Goal: Use online tool/utility: Utilize a website feature to perform a specific function

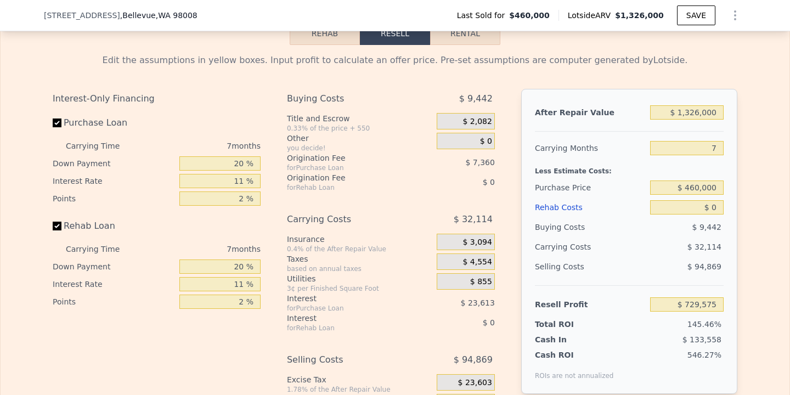
scroll to position [1672, 0]
click at [698, 114] on input "$ 1,326,000" at bounding box center [687, 112] width 74 height 14
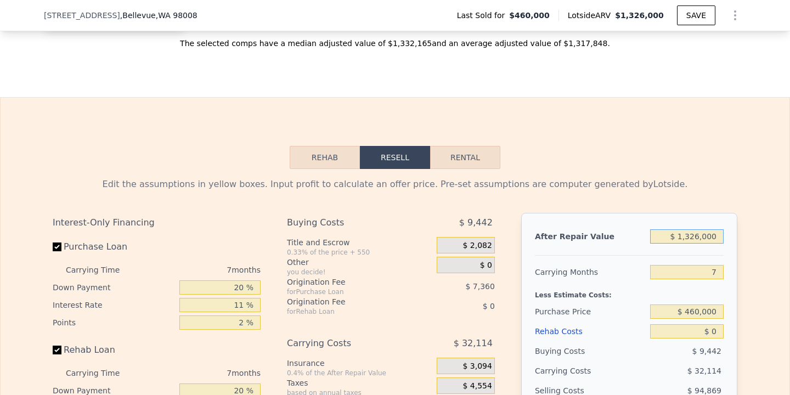
scroll to position [1557, 0]
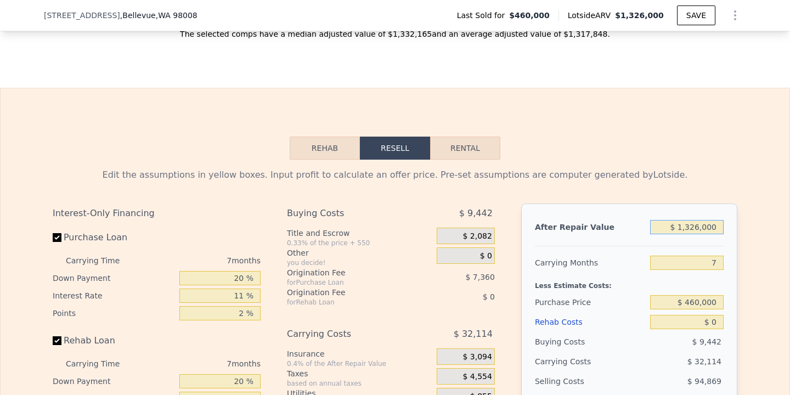
drag, startPoint x: 689, startPoint y: 226, endPoint x: 724, endPoint y: 224, distance: 35.7
click at [724, 224] on div "After Repair Value $ 1,326,000 Carrying Months 7 Less Estimate Costs: Purchase …" at bounding box center [629, 356] width 216 height 305
type input "$ 12"
type input "-$ 499,000"
type input "$ 1,250"
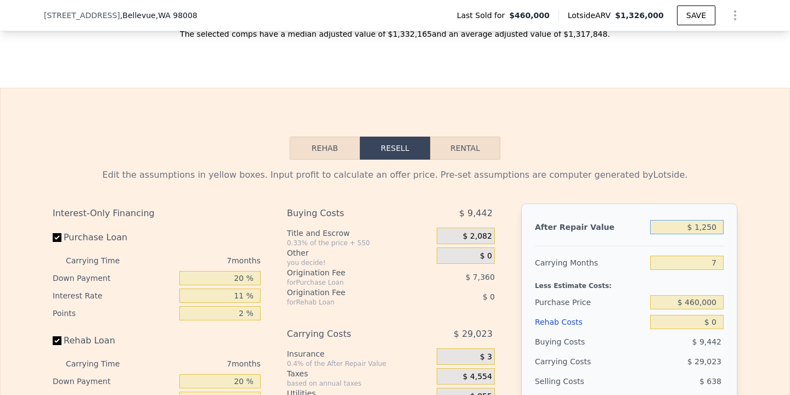
type input "-$ 497,853"
type input "$ 12,500"
type input "-$ 487,432"
type input "$ 125,000"
type input "-$ 383,195"
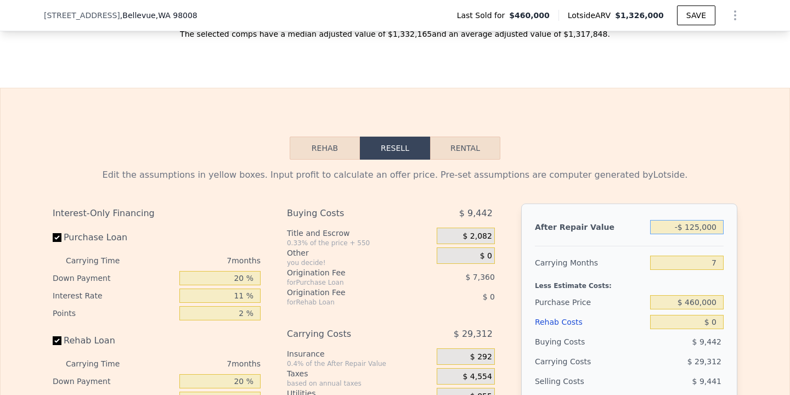
type input "-$ 1,250,000"
type input "-$ 1,657,183"
type input "-$ 125,000"
type input "-$ 614,829"
type input "-$ 12,500"
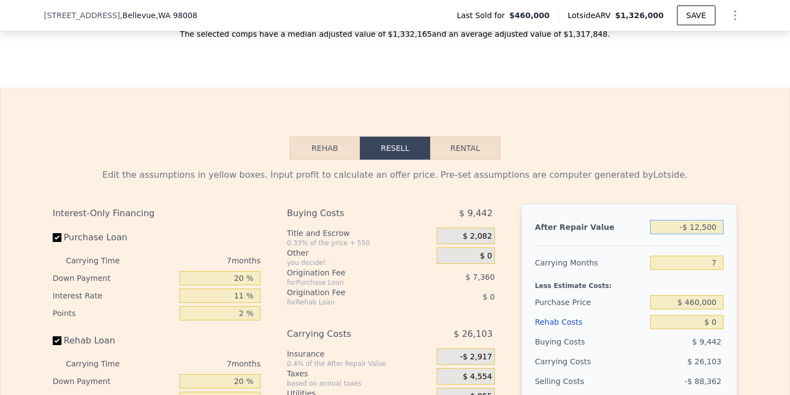
type input "-$ 510,595"
type input "-$ 1,250"
type input "-$ 500,171"
type input "-$ 125"
type input "-$ 499,129"
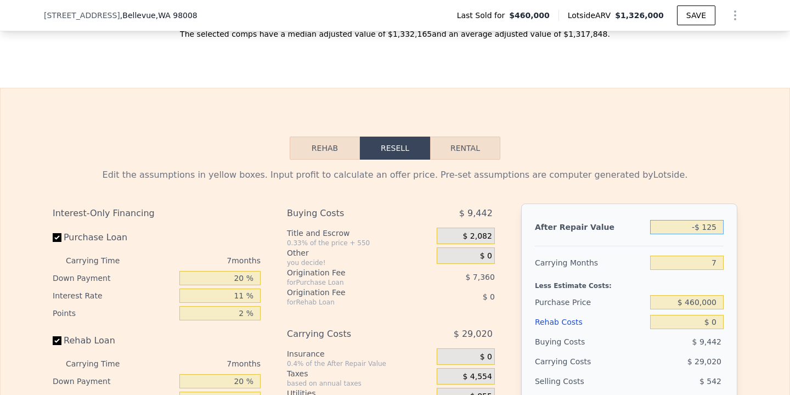
type input "-$ 12"
type input "-$ 499,024"
type input "-$ 1"
type input "-$ 499,013"
type input "-"
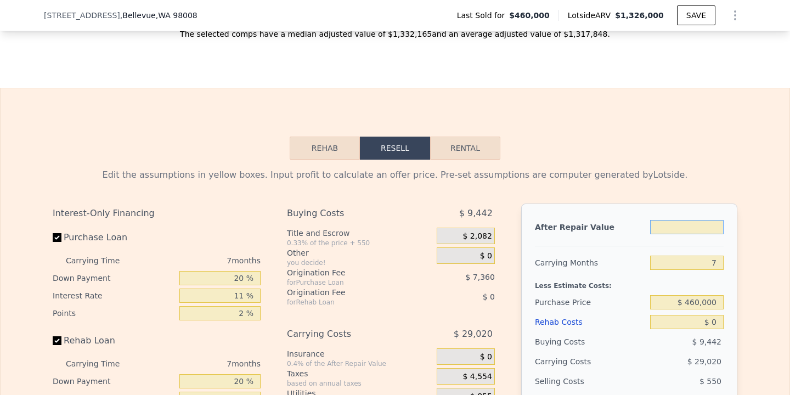
type input "$ 1"
type input "-$ 499,011"
type input "$ 12"
type input "-$ 499,000"
type input "$ 129"
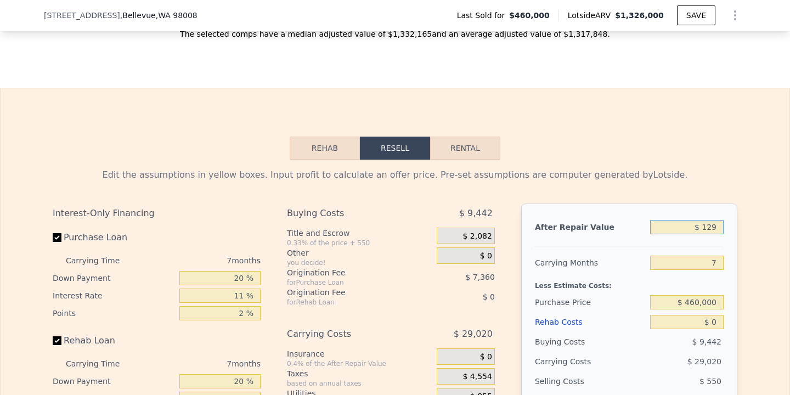
type input "-$ 498,891"
type input "$ 12"
type input "-$ 499,000"
type input "$ 125"
type input "-$ 498,895"
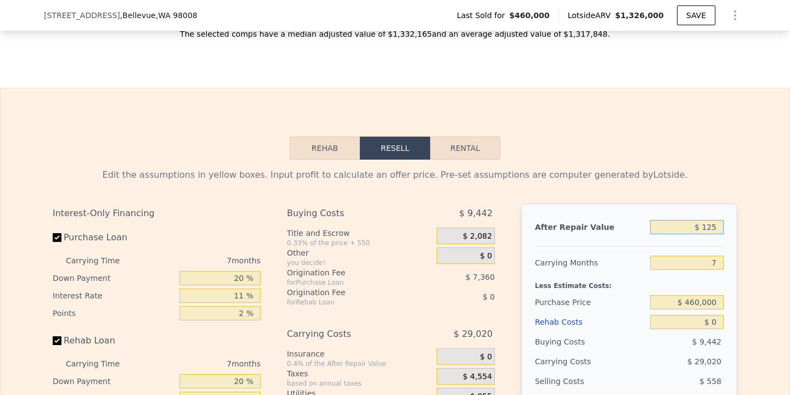
type input "$ 1,250"
type input "-$ 497,853"
type input "$ 12,500"
type input "-$ 487,432"
type input "$ 125,000"
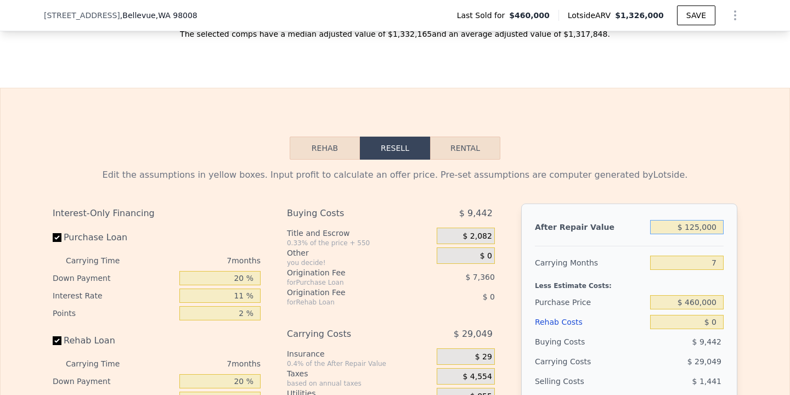
type input "-$ 383,195"
type input "$ 1,250,000"
type input "$ 659,158"
type input "$ 1,250,000"
click at [721, 260] on input "7" at bounding box center [687, 263] width 74 height 14
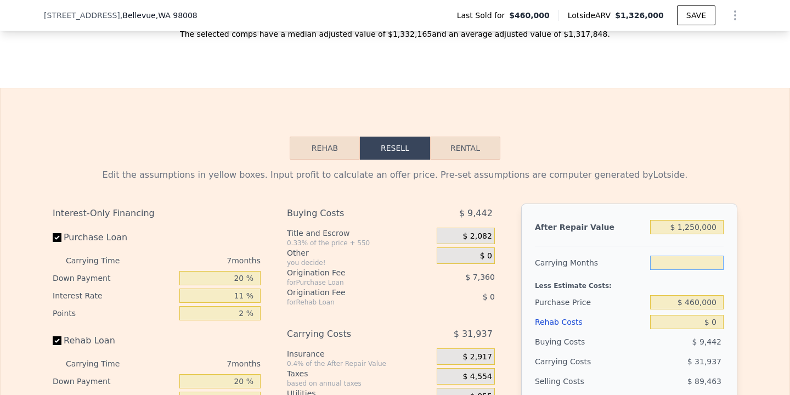
type input "5"
type input "$ 668,283"
type input "5"
click at [699, 300] on input "$ 460,000" at bounding box center [687, 302] width 74 height 14
type input "$ 1,000,000"
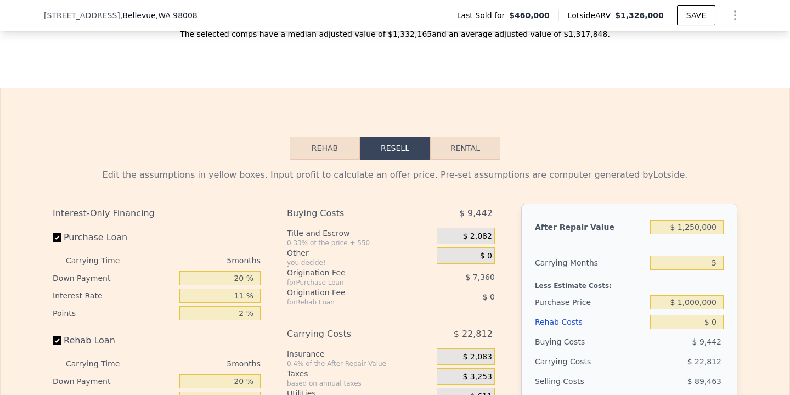
click at [728, 329] on div "After Repair Value $ 1,250,000 Carrying Months 5 Less Estimate Costs: Purchase …" at bounding box center [629, 356] width 216 height 305
type input "$ 98,045"
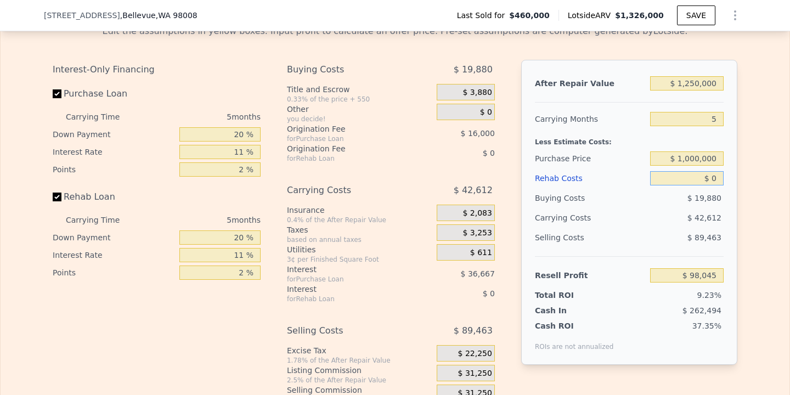
click at [714, 171] on input "$ 0" at bounding box center [687, 178] width 74 height 14
click at [716, 178] on input "$ 0" at bounding box center [687, 178] width 74 height 14
type input "$ 250"
type input "$ 97,781"
type input "$ 2,500"
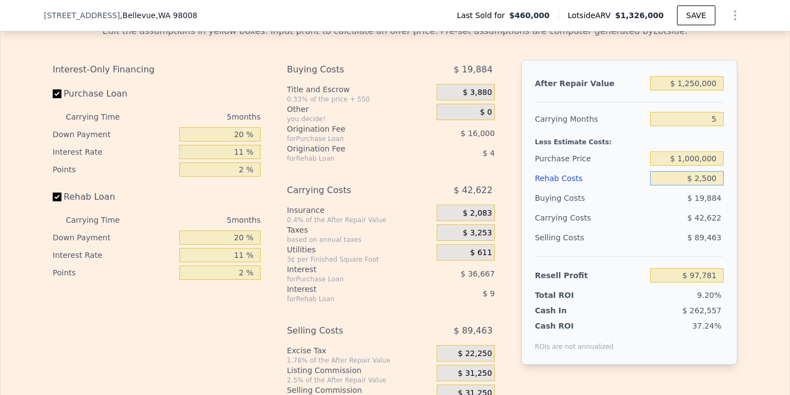
type input "$ 95,415"
type input "$ 25,000"
type input "$ 71,730"
type input "$ 25,000"
click at [691, 82] on input "$ 1,250,000" at bounding box center [687, 83] width 74 height 14
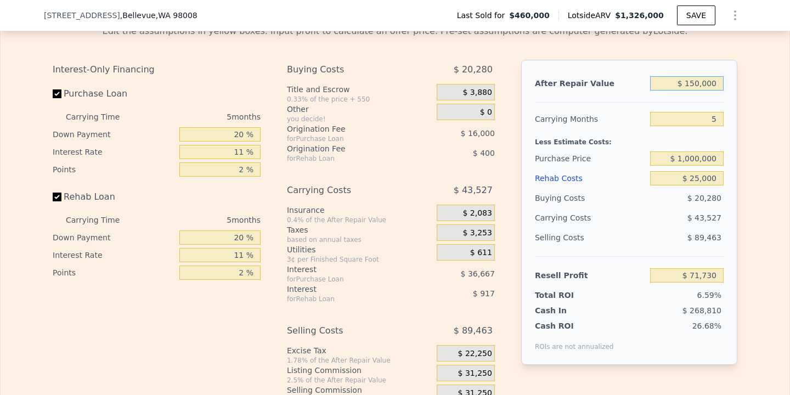
type input "$ 1,350,000"
type input "$ 164,450"
type input "$ 1,350,000"
click at [744, 212] on div "Edit the assumptions in yellow boxes. Input profit to calculate an offer price.…" at bounding box center [395, 220] width 702 height 408
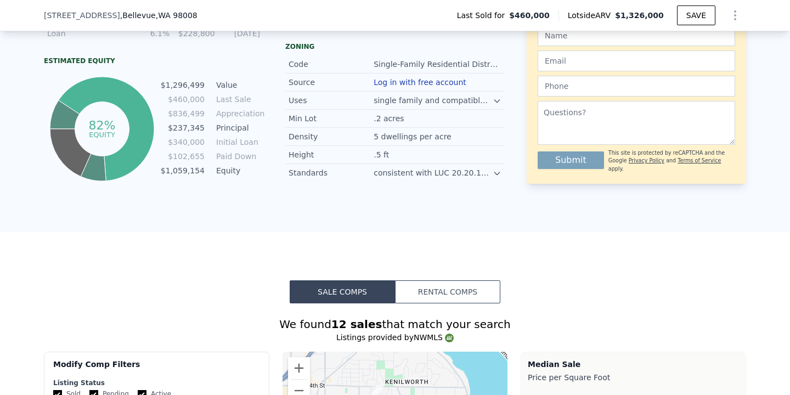
scroll to position [0, 0]
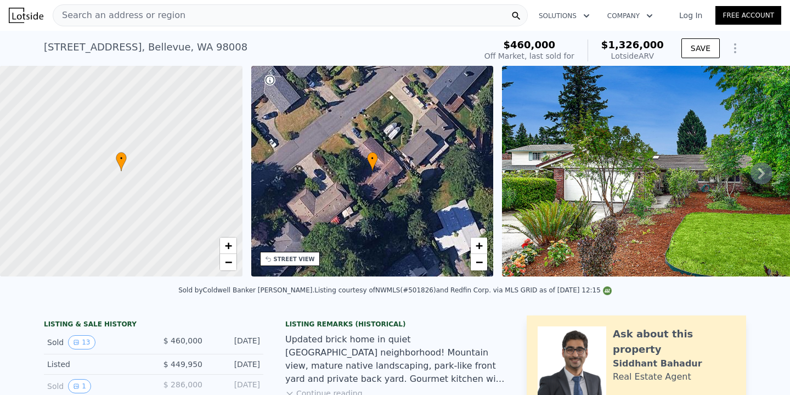
click at [255, 19] on div "Search an address or region" at bounding box center [290, 15] width 475 height 22
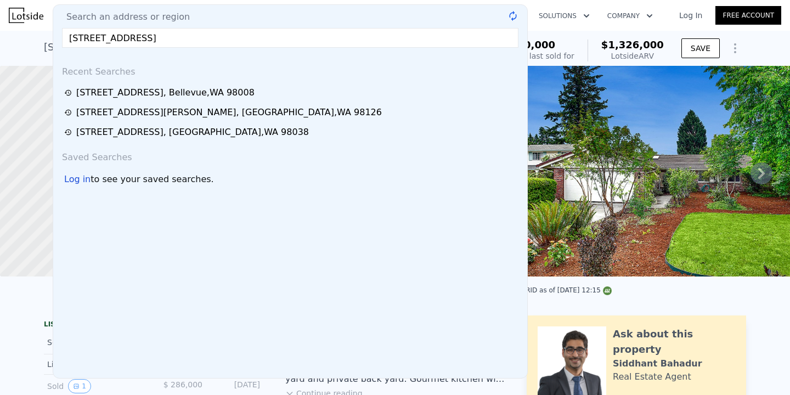
type input "[STREET_ADDRESS]"
type input "$ 1,326,000"
type input "7"
type input "$ 0"
type input "$ 729,575"
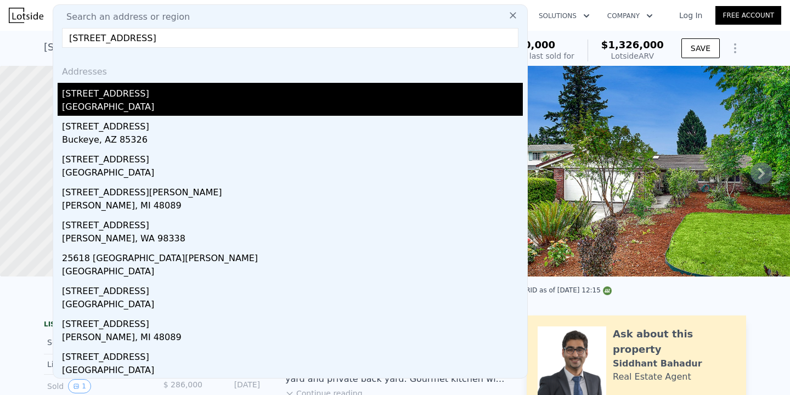
type input "[STREET_ADDRESS]"
click at [181, 100] on div "[GEOGRAPHIC_DATA]" at bounding box center [292, 107] width 461 height 15
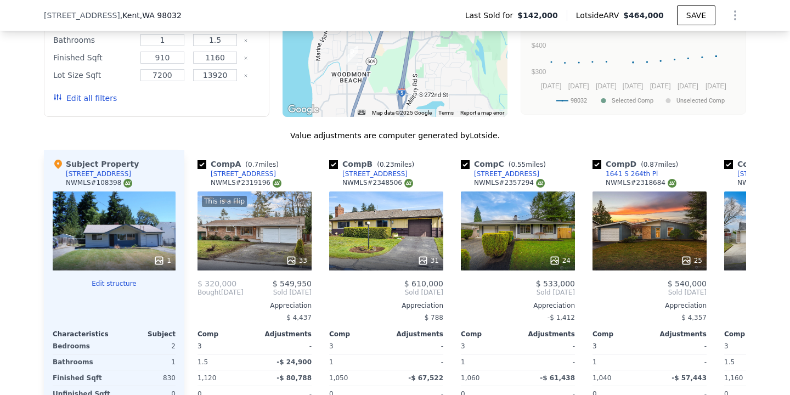
scroll to position [1121, 0]
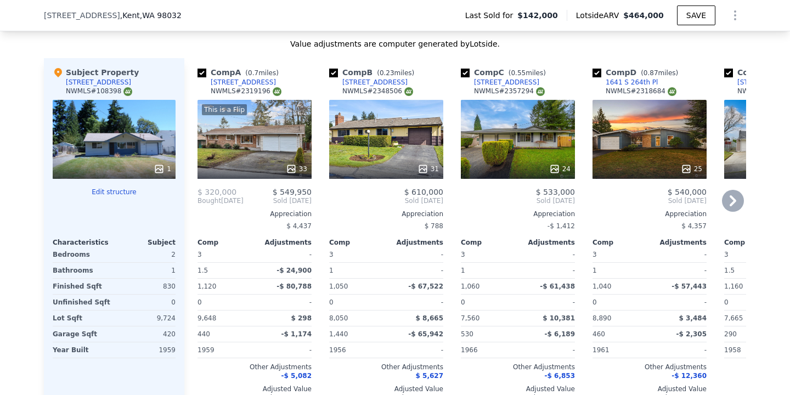
click at [737, 201] on icon at bounding box center [733, 201] width 22 height 22
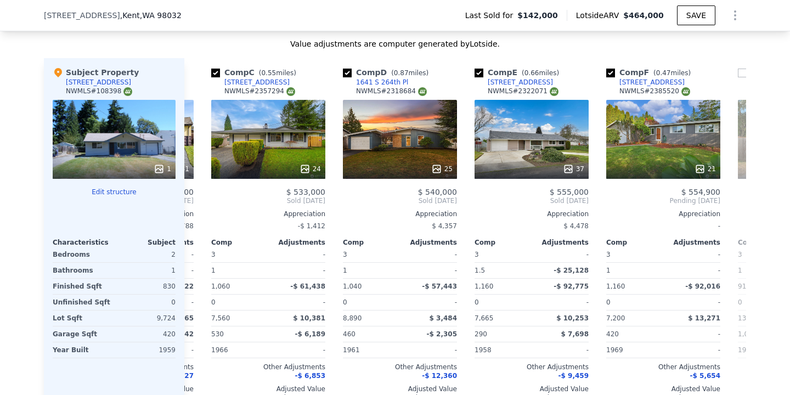
scroll to position [0, 263]
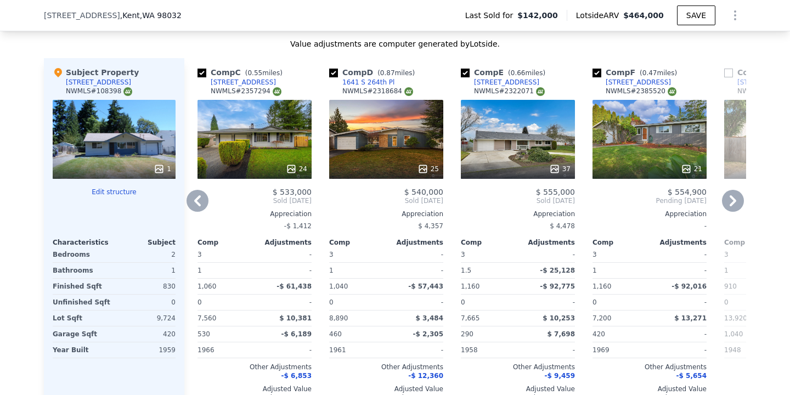
click at [737, 201] on icon at bounding box center [733, 201] width 22 height 22
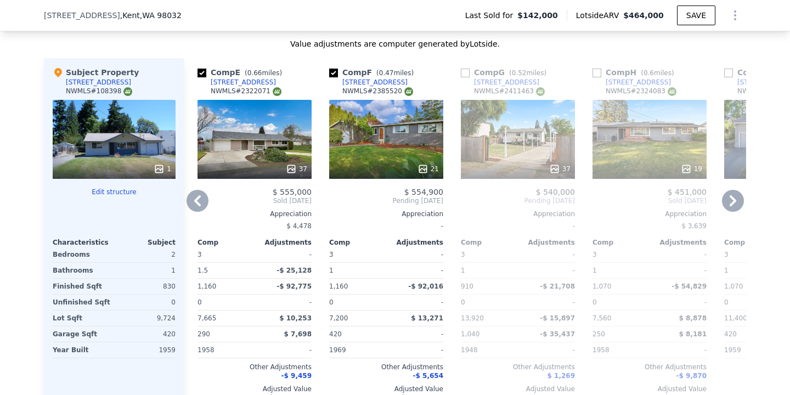
click at [737, 201] on icon at bounding box center [733, 201] width 22 height 22
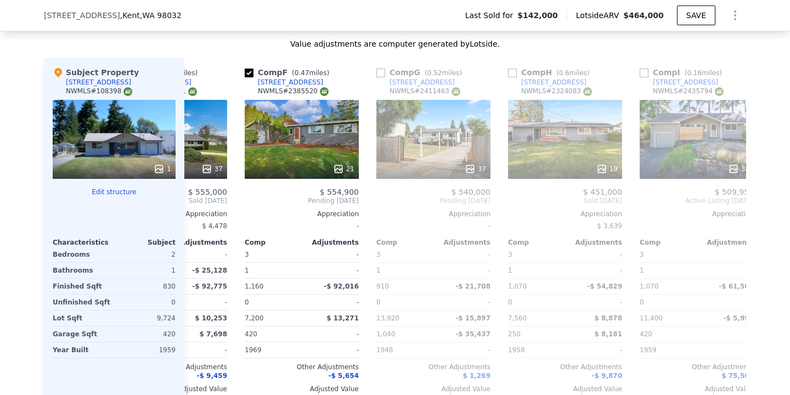
scroll to position [0, 650]
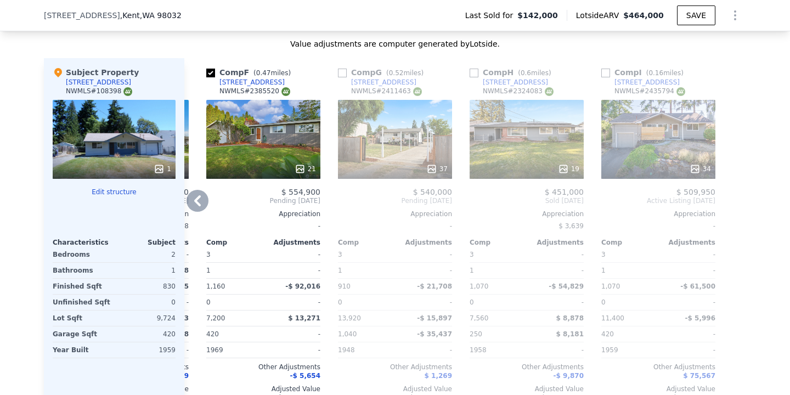
click at [202, 198] on icon at bounding box center [198, 201] width 22 height 22
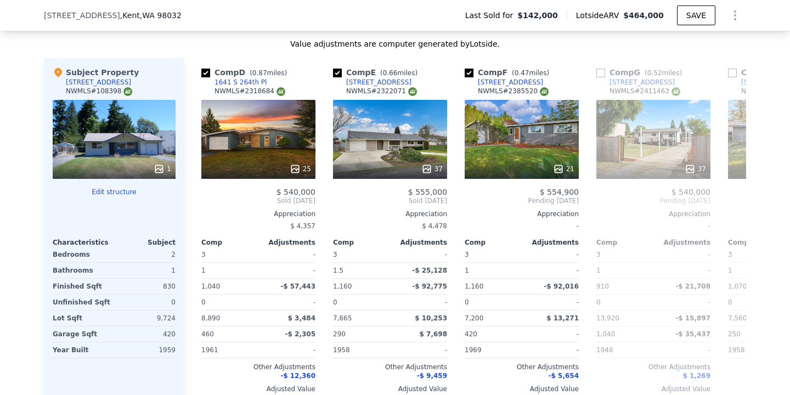
scroll to position [0, 386]
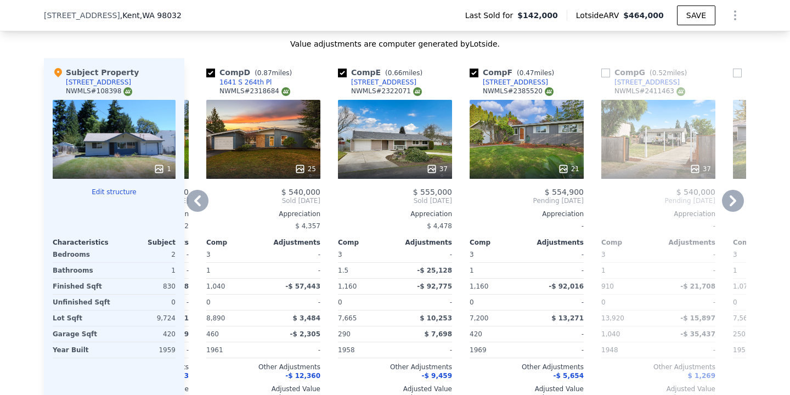
click at [200, 201] on icon at bounding box center [198, 201] width 22 height 22
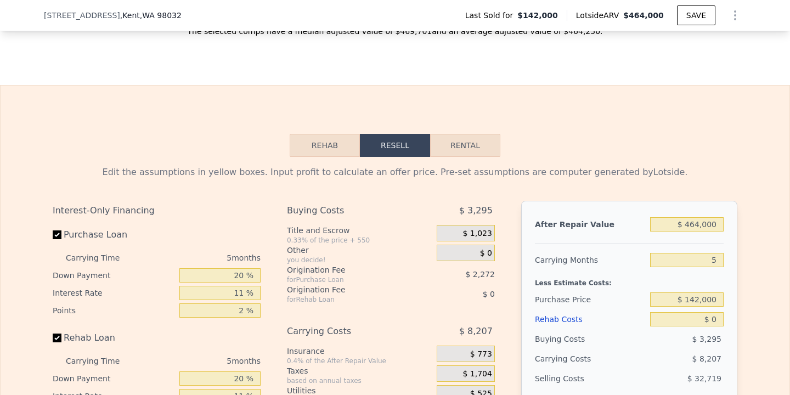
scroll to position [1504, 0]
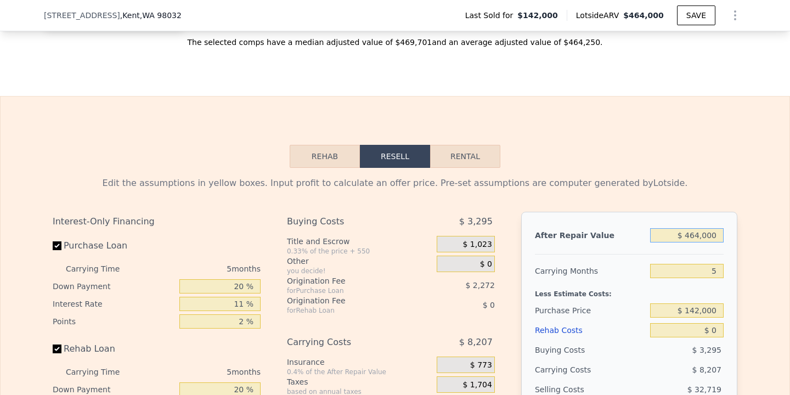
click at [695, 230] on input "$ 464,000" at bounding box center [687, 235] width 74 height 14
click at [695, 231] on input "$ 464,000" at bounding box center [687, 235] width 74 height 14
type input "$ 48"
type input "-$ 153,234"
type input "$ 480"
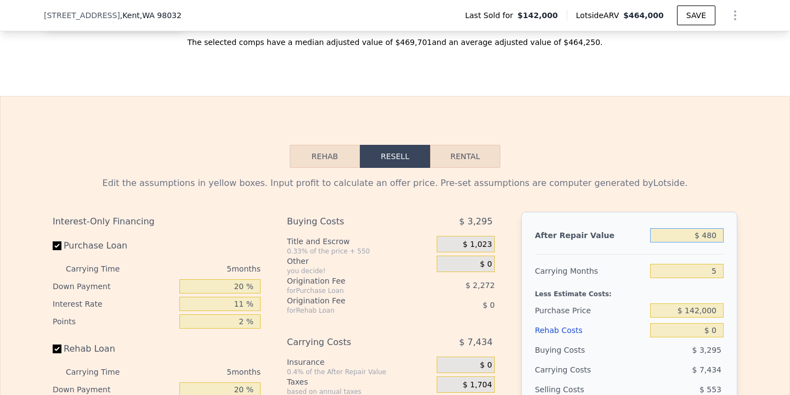
type input "-$ 152,834"
type input "$ 4,800"
type input "-$ 148,820"
type input "$ 48,000"
type input "-$ 108,687"
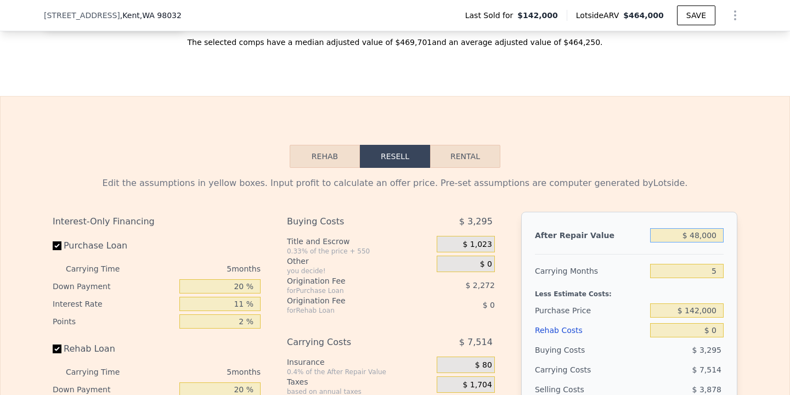
type input "$ 480,000"
type input "$ 292,643"
type input "$ 480,000"
click at [714, 267] on input "5" at bounding box center [687, 271] width 74 height 14
type input "4"
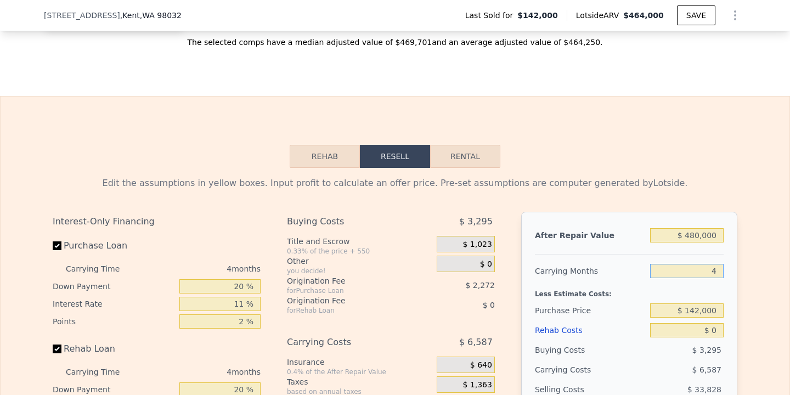
type input "$ 294,290"
type input "4"
click at [696, 308] on input "$ 142,000" at bounding box center [687, 310] width 74 height 14
type input "$ 400,000"
click at [722, 329] on input "$ 0" at bounding box center [687, 330] width 74 height 14
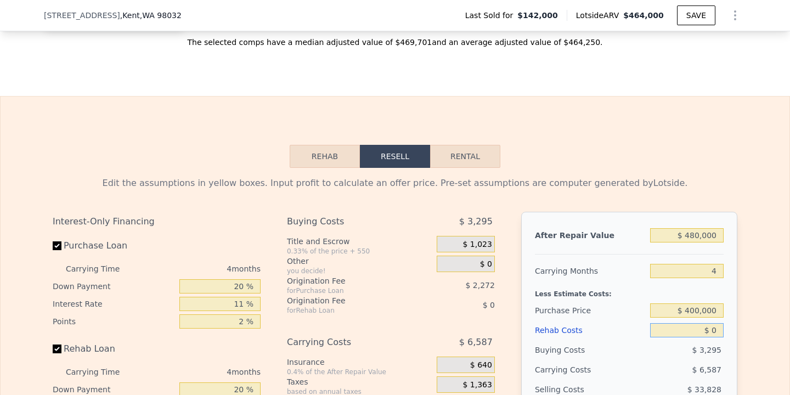
type input "$ 23,735"
type input "$ 2"
type input "$ 23,733"
type input "$ 250"
type input "$ 23,473"
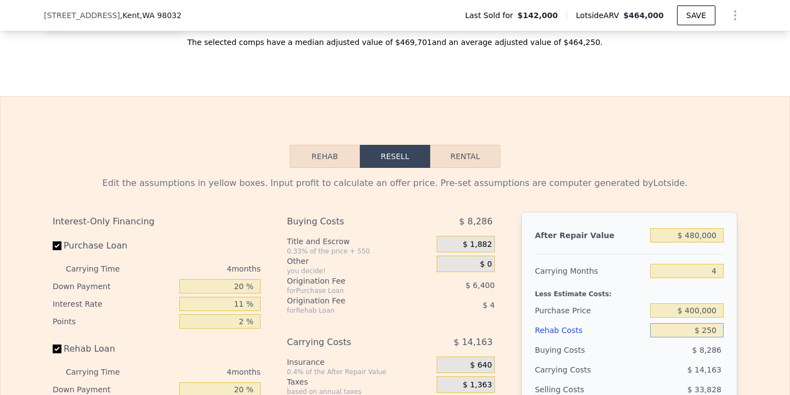
type input "$ 2,500"
type input "$ 21,123"
type input "$ 25,000"
type input "-$ 2,397"
click at [748, 319] on div "Edit the assumptions in yellow boxes. Input profit to calculate an offer price.…" at bounding box center [395, 372] width 789 height 408
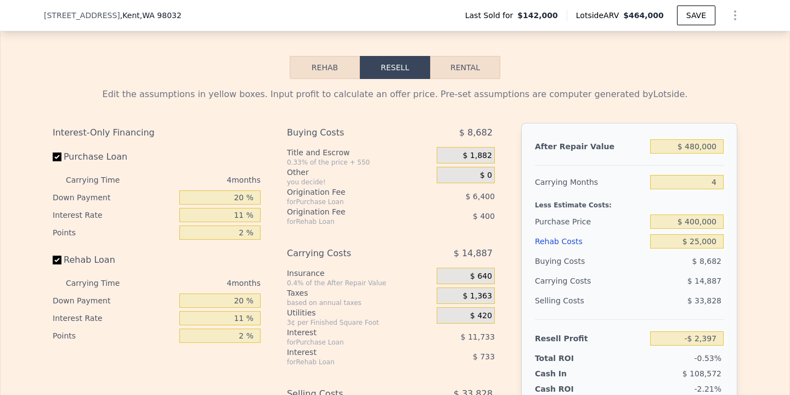
scroll to position [1607, 0]
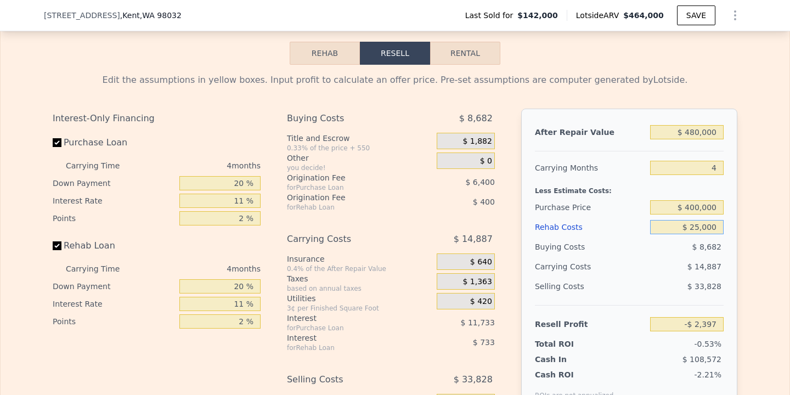
click at [701, 228] on input "$ 25,000" at bounding box center [687, 227] width 74 height 14
type input "$ 000"
type input "$ 23,735"
type input "$ 10,000"
type input "$ 13,283"
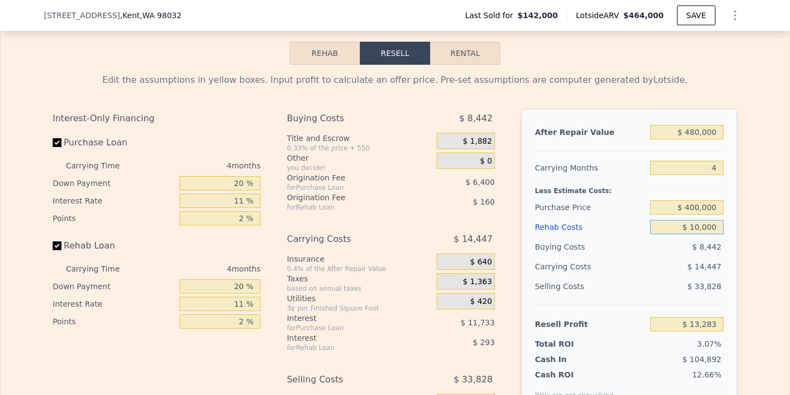
type input "$ 10,000"
click at [759, 267] on div "Edit the assumptions in yellow boxes. Input profit to calculate an offer price.…" at bounding box center [395, 269] width 789 height 408
click at [694, 203] on input "$ 400,000" at bounding box center [687, 207] width 74 height 14
type input "$ 370,000"
click at [773, 273] on div "Edit the assumptions in yellow boxes. Input profit to calculate an offer price.…" at bounding box center [395, 269] width 789 height 408
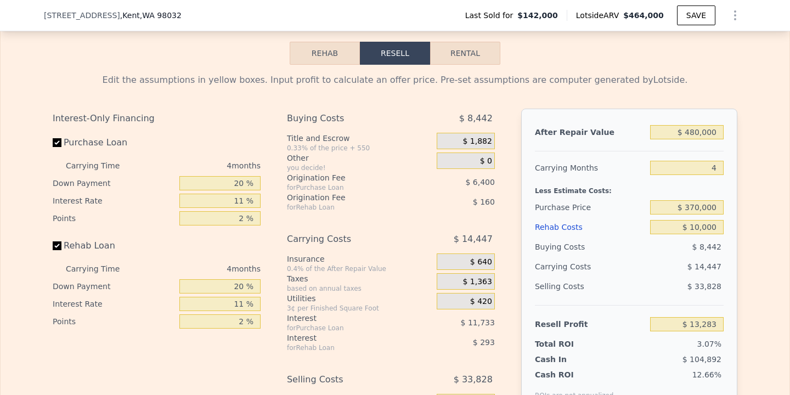
type input "$ 44,743"
click at [696, 210] on input "$ 370,000" at bounding box center [687, 207] width 74 height 14
type input "$ 350,000"
click at [778, 297] on div "Edit the assumptions in yellow boxes. Input profit to calculate an offer price.…" at bounding box center [395, 269] width 789 height 408
type input "$ 65,713"
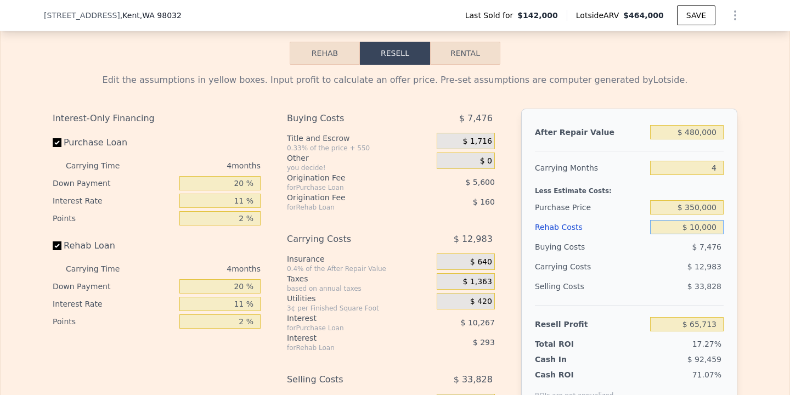
click at [700, 228] on input "$ 10,000" at bounding box center [687, 227] width 74 height 14
click at [694, 228] on input "$ 10,000" at bounding box center [687, 227] width 74 height 14
click at [695, 229] on input "$ 10,000" at bounding box center [687, 227] width 74 height 14
type input "$ 0000"
type input "$ 76,165"
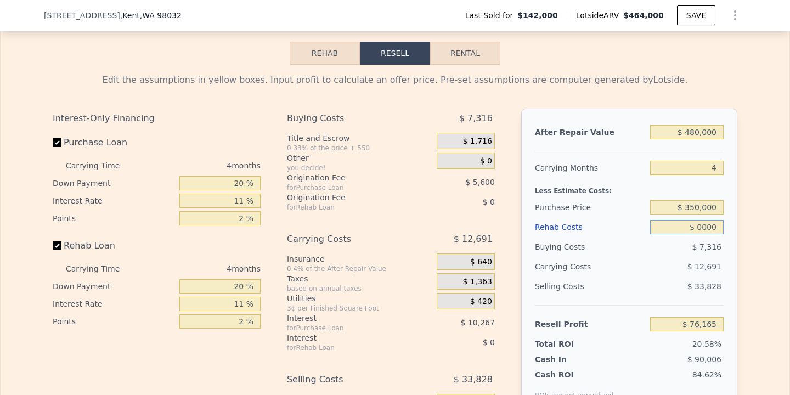
type input "$ 20,000"
type input "$ 55,257"
type input "$ 20,000"
click at [778, 303] on div "Edit the assumptions in yellow boxes. Input profit to calculate an offer price.…" at bounding box center [395, 269] width 789 height 408
click at [700, 206] on input "$ 350,000" at bounding box center [687, 207] width 74 height 14
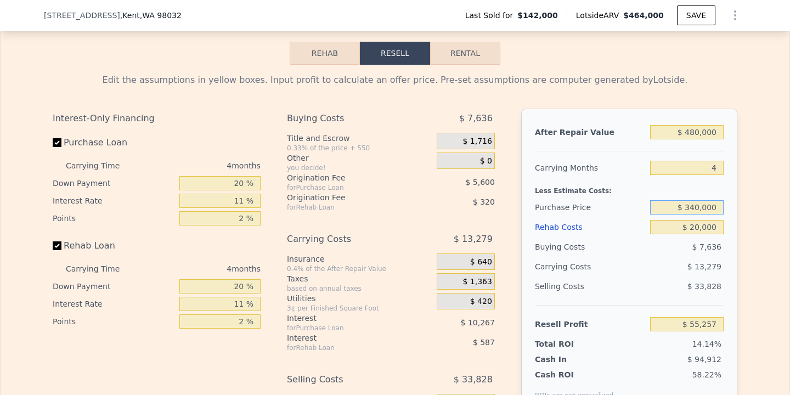
type input "$ 340,000"
click at [768, 242] on div "Edit the assumptions in yellow boxes. Input profit to calculate an offer price.…" at bounding box center [395, 269] width 789 height 408
type input "$ 65,747"
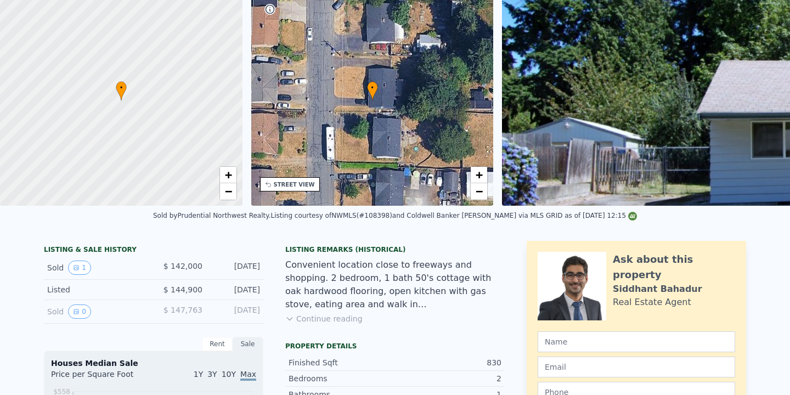
scroll to position [0, 0]
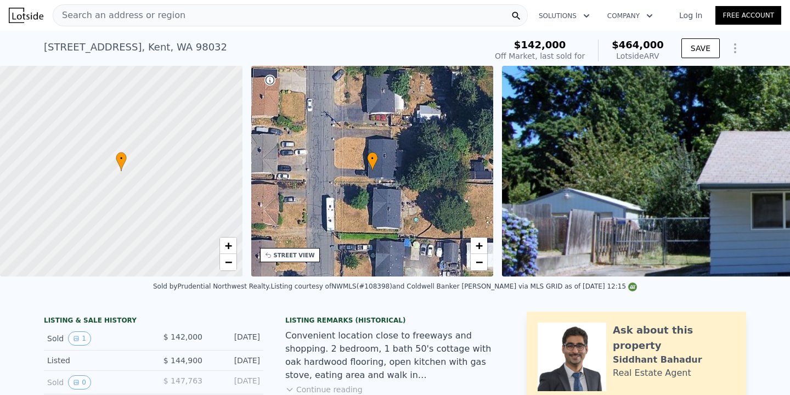
click at [243, 19] on div "Search an address or region" at bounding box center [290, 15] width 475 height 22
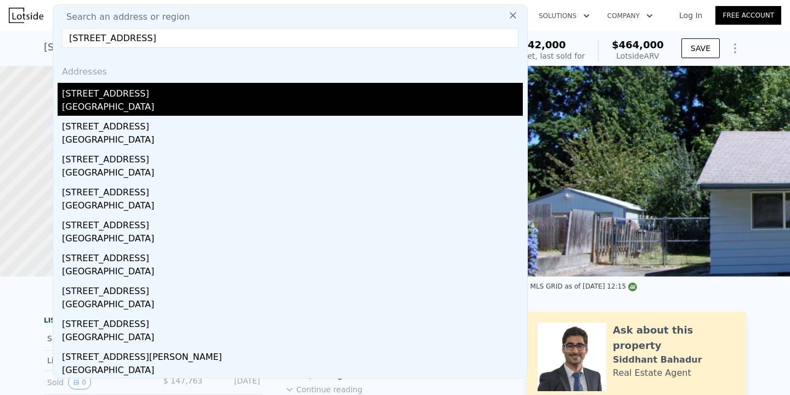
type input "[STREET_ADDRESS]"
click at [157, 95] on div "[STREET_ADDRESS]" at bounding box center [292, 92] width 461 height 18
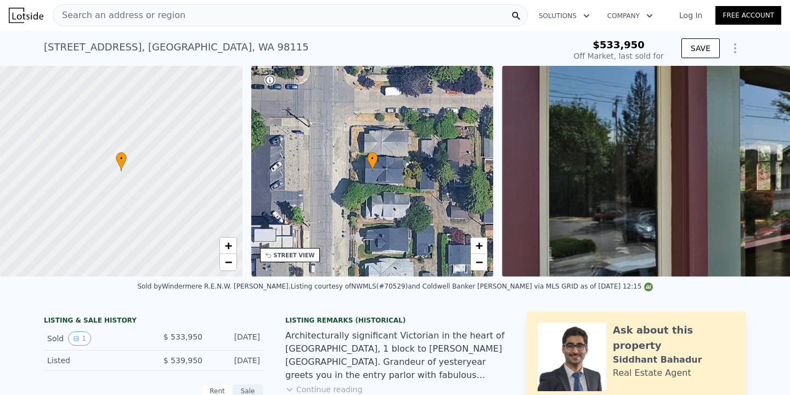
type input "$ 1,256,000"
type input "$ 579,109"
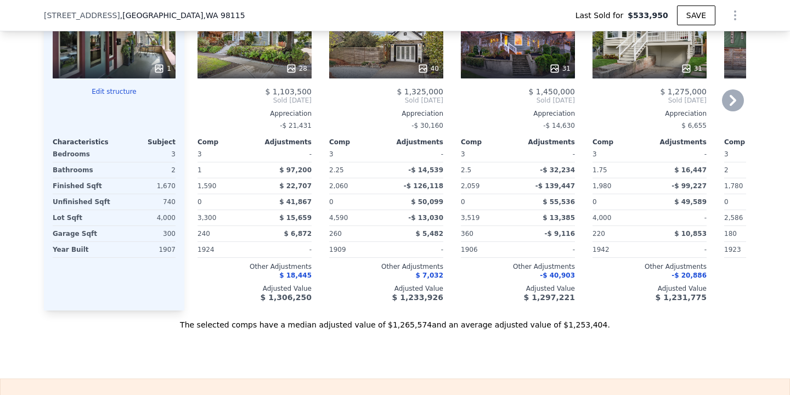
scroll to position [1364, 0]
click at [733, 100] on icon at bounding box center [733, 100] width 7 height 11
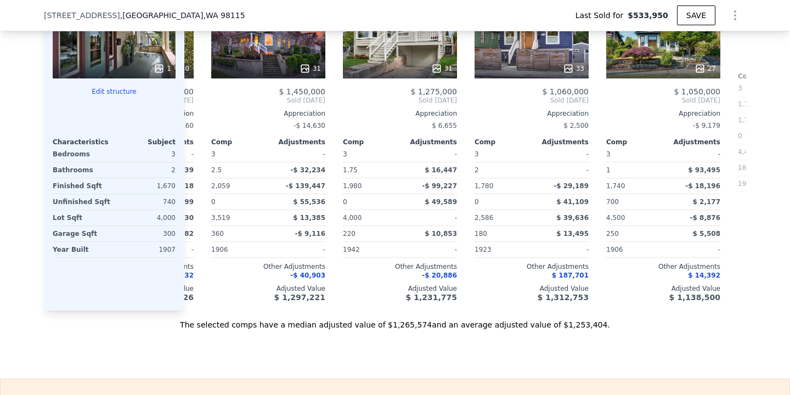
scroll to position [0, 263]
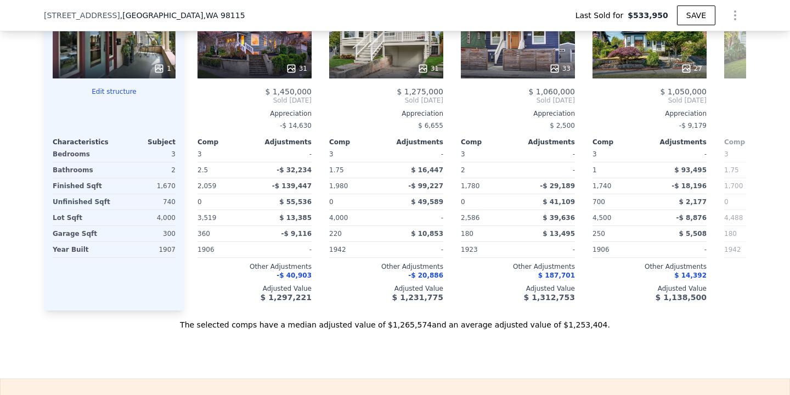
click at [733, 100] on div "Comp A ( 0.38 miles) [STREET_ADDRESS] 28 $ 1,103,500 Sold [DATE] Appreciation -…" at bounding box center [465, 134] width 562 height 353
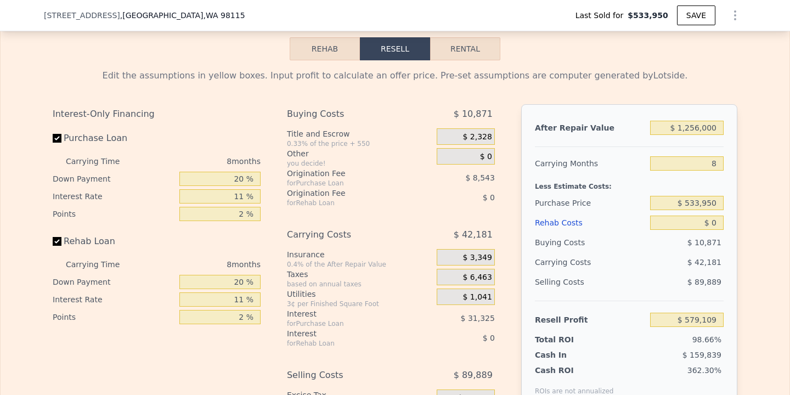
scroll to position [1749, 0]
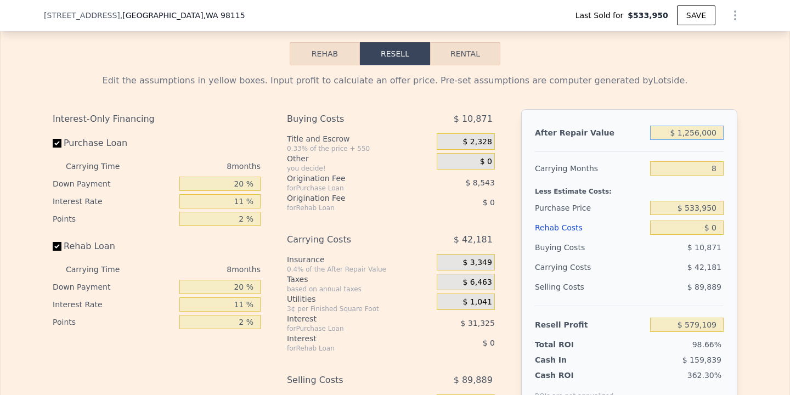
click at [701, 132] on input "$ 1,256,000" at bounding box center [687, 133] width 74 height 14
type input "$ 1,000"
type input "-$ 583,277"
type input "$ 000"
type input "-$ 584,203"
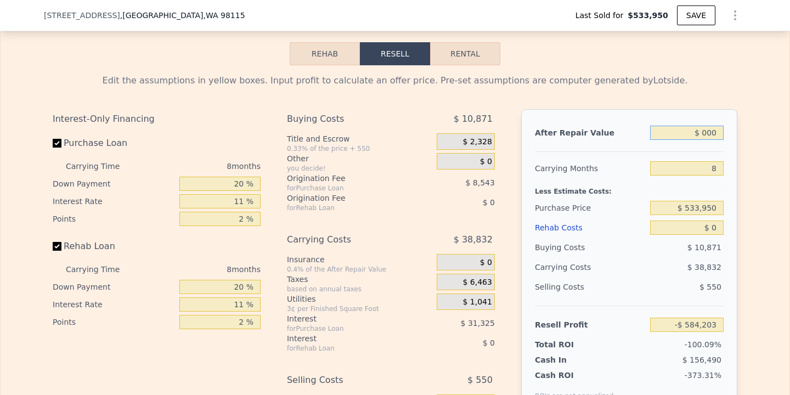
type input "$ 1,000"
type input "-$ 583,277"
type input "$ 10,000"
type input "-$ 574,941"
type input "$ 100,000"
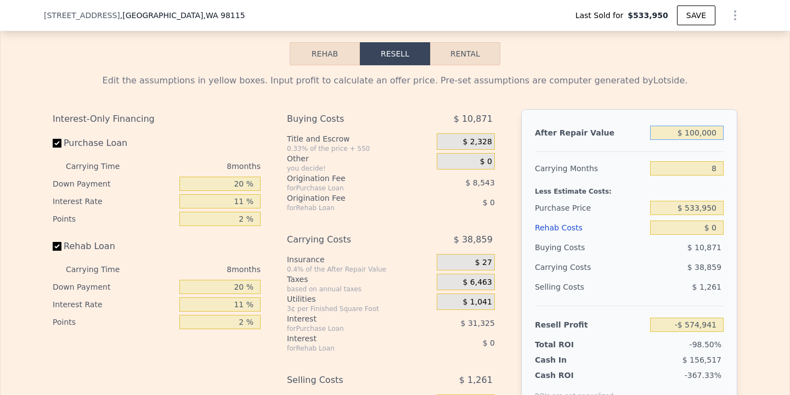
type input "-$ 491,583"
type input "$ 1,005,000"
type input "$ 346,631"
type input "$ 100,000"
type input "-$ 491,583"
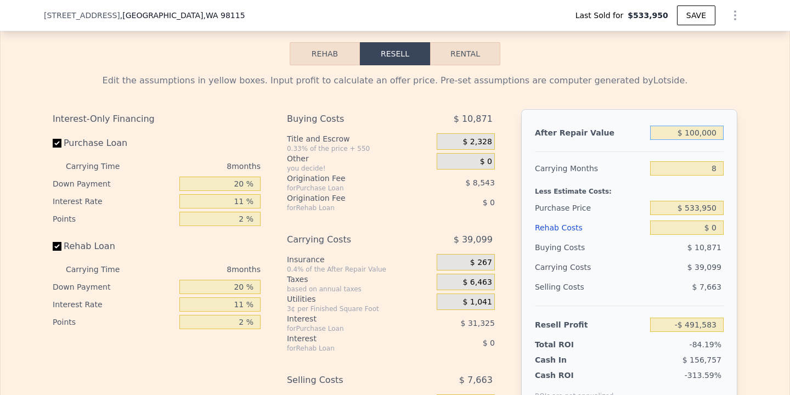
type input "$ 10,000"
type input "-$ 574,941"
type input "$ 105,000"
type input "-$ 486,952"
type input "$ 1,050,000"
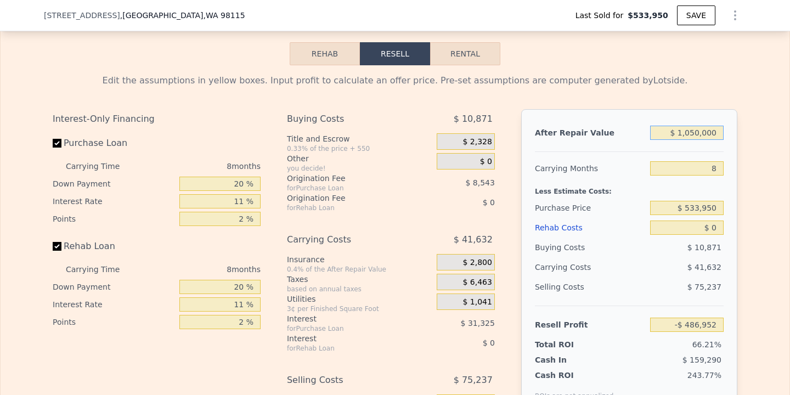
type input "$ 388,310"
type input "$ 1,050,000"
click at [716, 170] on input "8" at bounding box center [687, 168] width 74 height 14
type input "4"
type input "$ 409,127"
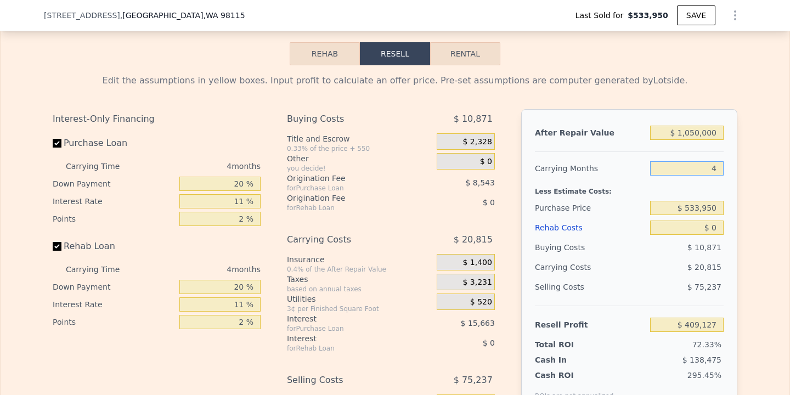
type input "4"
click at [698, 211] on input "$ 533,950" at bounding box center [687, 208] width 74 height 14
type input "$ 9"
type input "$ 900,000"
click at [728, 263] on div "After Repair Value $ 1,050,000 Carrying Months 4 Less Estimate Costs: Purchase …" at bounding box center [629, 261] width 216 height 305
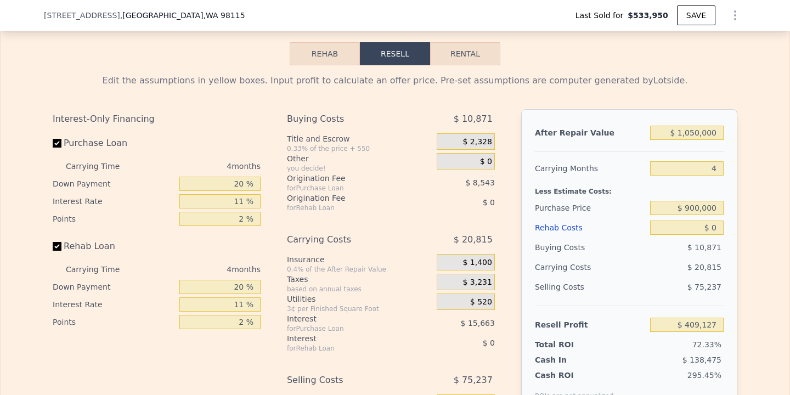
type input "$ 25,265"
click at [721, 227] on input "$ 0" at bounding box center [687, 228] width 74 height 14
type input "$ 2"
type input "$ 25,263"
type input "$ 25"
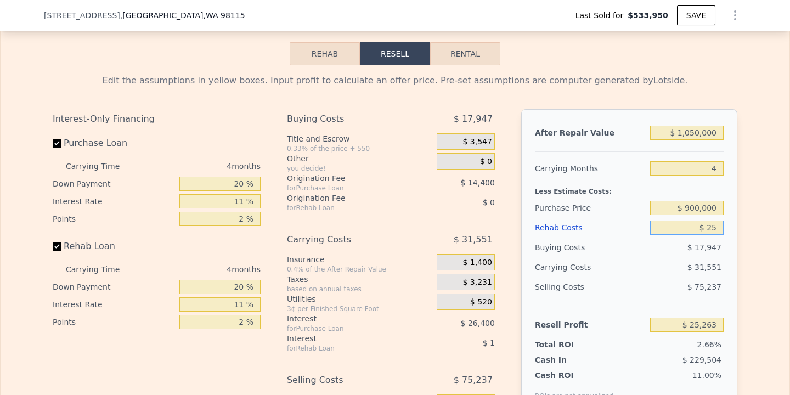
type input "$ 25,240"
type input "$ 250"
type input "$ 25,003"
type input "$ 2,500"
type input "$ 22,653"
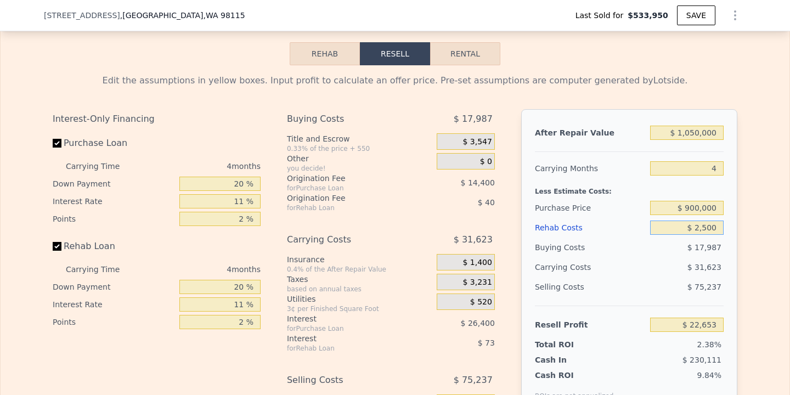
type input "$ 25,000"
type input "-$ 867"
type input "$ 25,000"
click at [760, 240] on div "Edit the assumptions in yellow boxes. Input profit to calculate an offer price.…" at bounding box center [395, 269] width 789 height 408
click at [695, 133] on input "$ 1,050,000" at bounding box center [687, 133] width 74 height 14
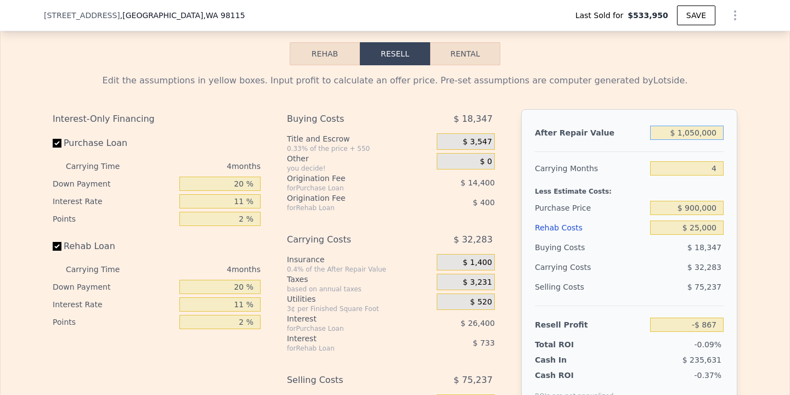
type input "$ 100,000"
type input "-$ 882,026"
type input "$ 10,000"
type input "-$ 965,504"
type input "$ 110,000"
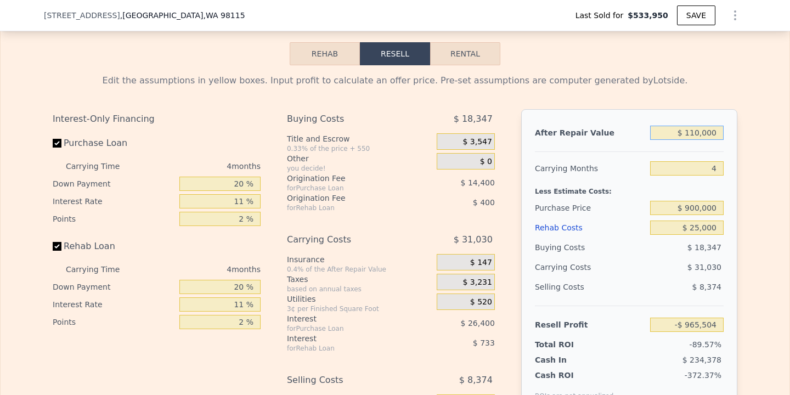
type input "-$ 872,751"
type input "$ 1,100,000"
type input "$ 45,510"
type input "$ 1,100,000"
click at [770, 227] on div "Edit the assumptions in yellow boxes. Input profit to calculate an offer price.…" at bounding box center [395, 269] width 789 height 408
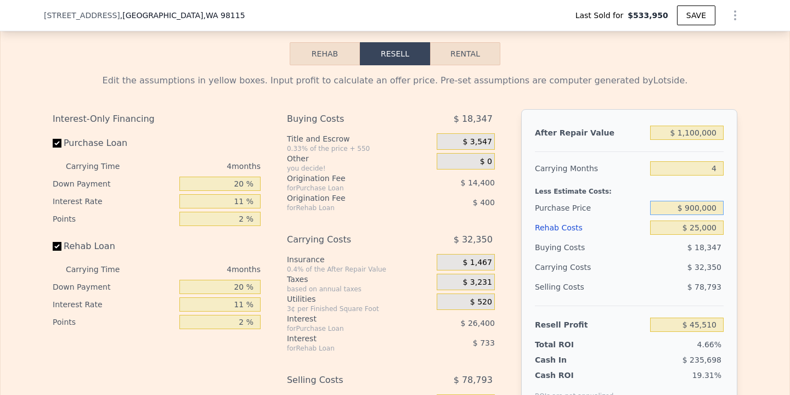
click at [702, 205] on input "$ 900,000" at bounding box center [687, 208] width 74 height 14
type input "$ 860,000"
click at [742, 236] on div "Edit the assumptions in yellow boxes. Input profit to calculate an offer price.…" at bounding box center [395, 269] width 702 height 408
type input "$ 87,455"
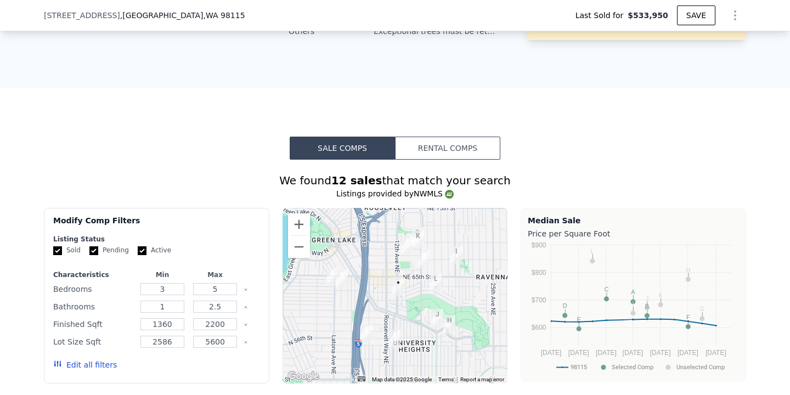
type input "$ 1,256,000"
type input "8"
type input "$ 0"
type input "$ 579,109"
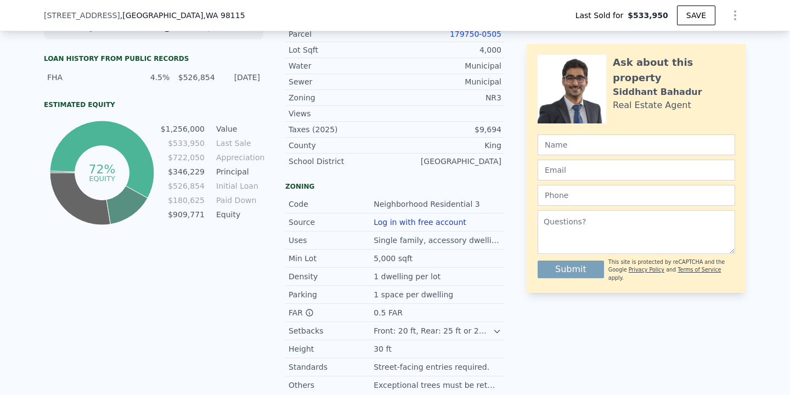
scroll to position [0, 0]
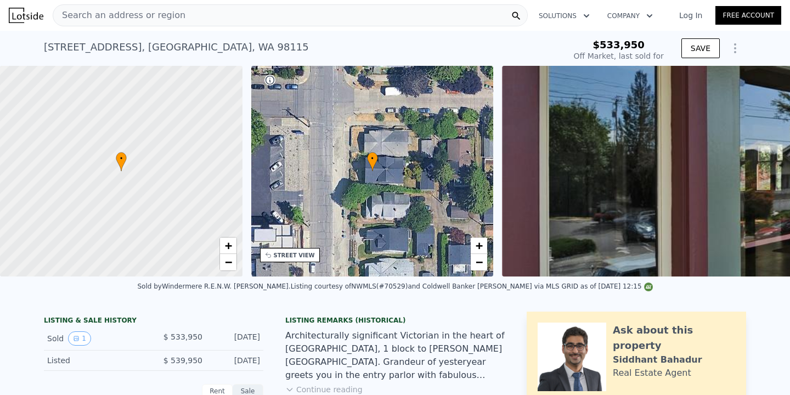
click at [201, 41] on div "[STREET_ADDRESS]" at bounding box center [176, 47] width 265 height 15
click at [201, 20] on div "Search an address or region" at bounding box center [290, 15] width 475 height 22
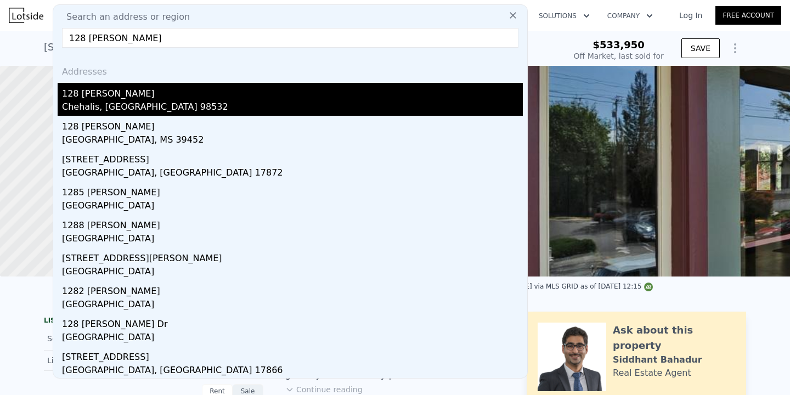
type input "128 [PERSON_NAME]"
click at [194, 99] on div "128 [PERSON_NAME]" at bounding box center [292, 92] width 461 height 18
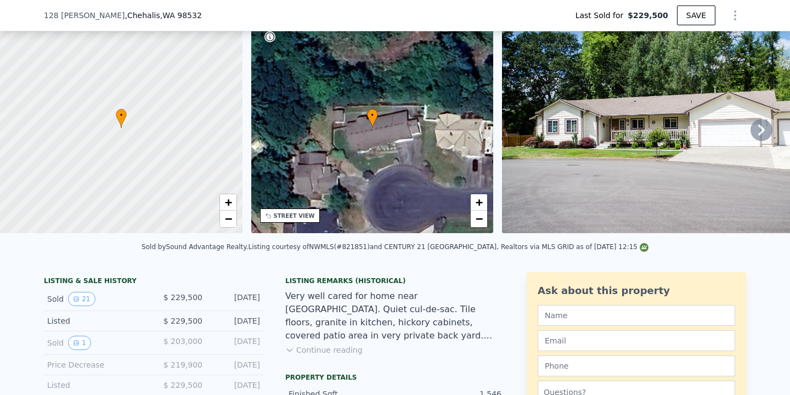
scroll to position [53, 0]
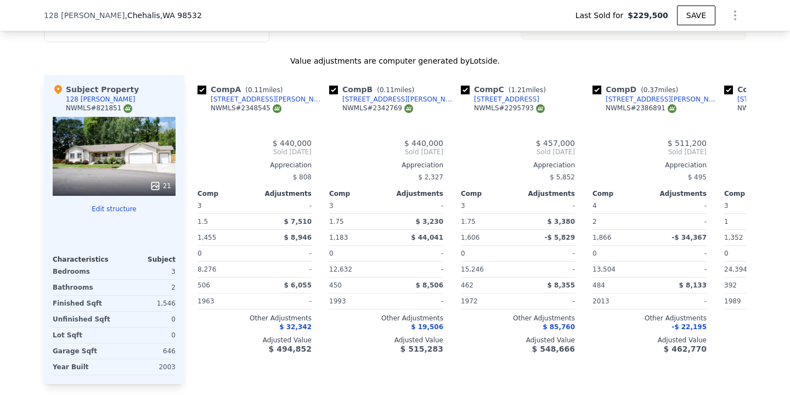
type input "$ 504,000"
type input "$ 224,111"
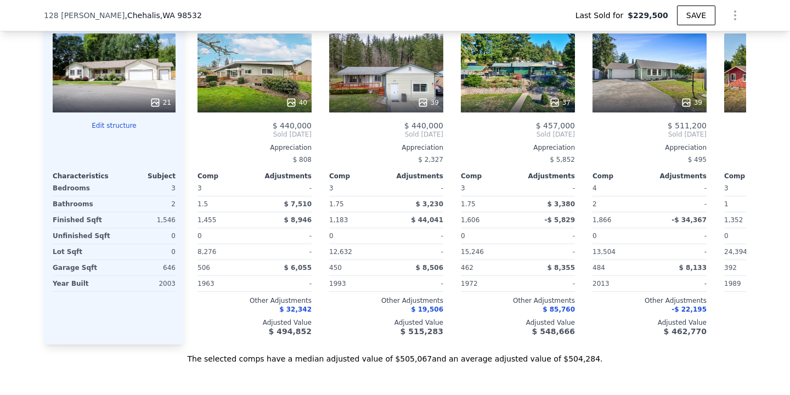
scroll to position [1228, 0]
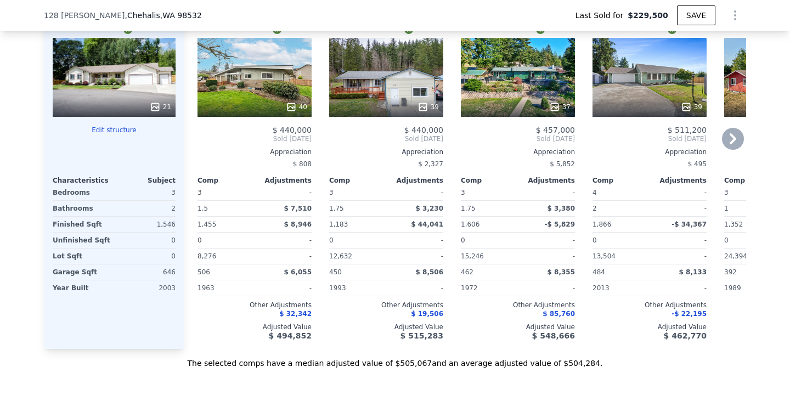
click at [736, 130] on icon at bounding box center [733, 139] width 22 height 22
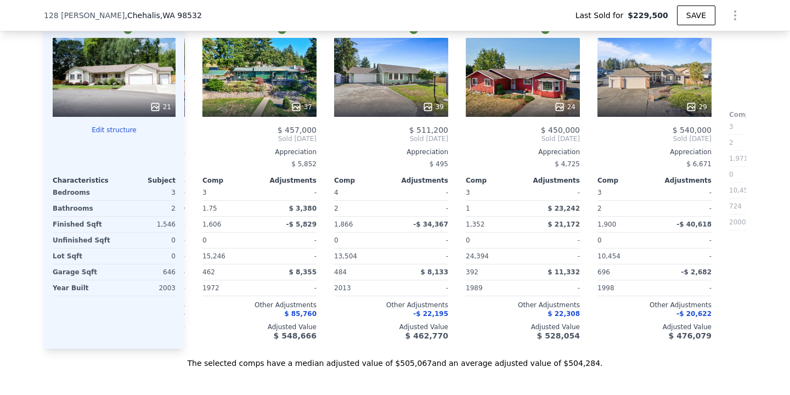
scroll to position [0, 263]
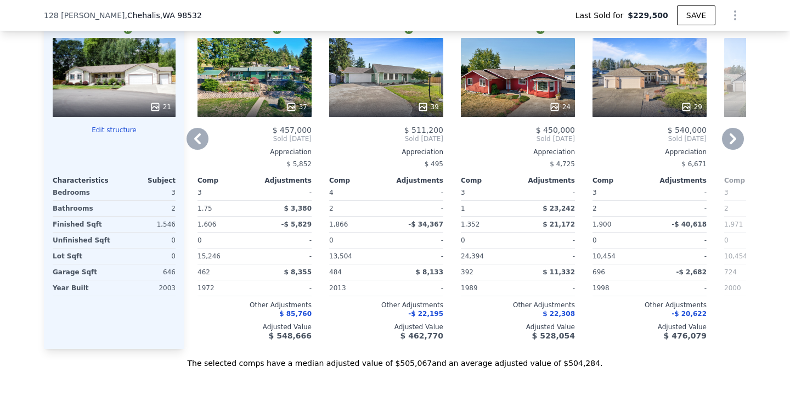
click at [729, 134] on icon at bounding box center [733, 139] width 22 height 22
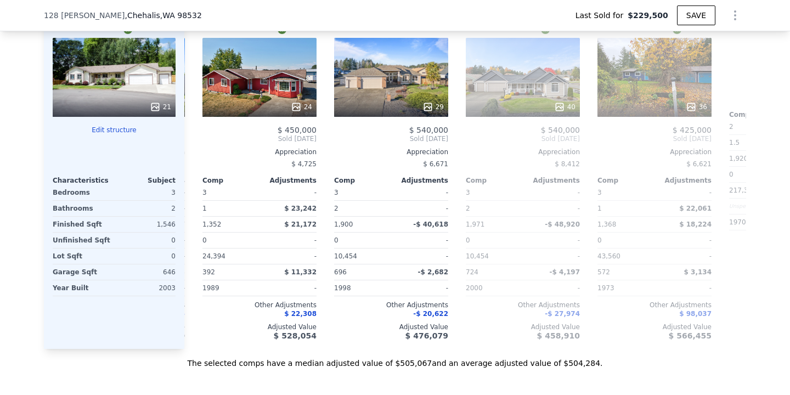
scroll to position [0, 527]
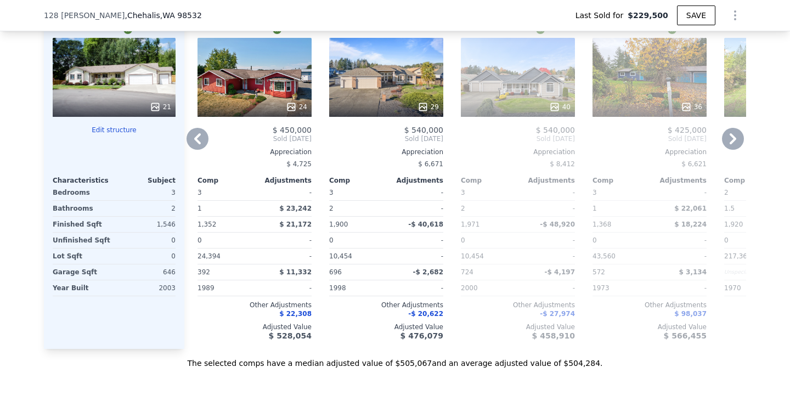
click at [735, 142] on icon at bounding box center [733, 139] width 22 height 22
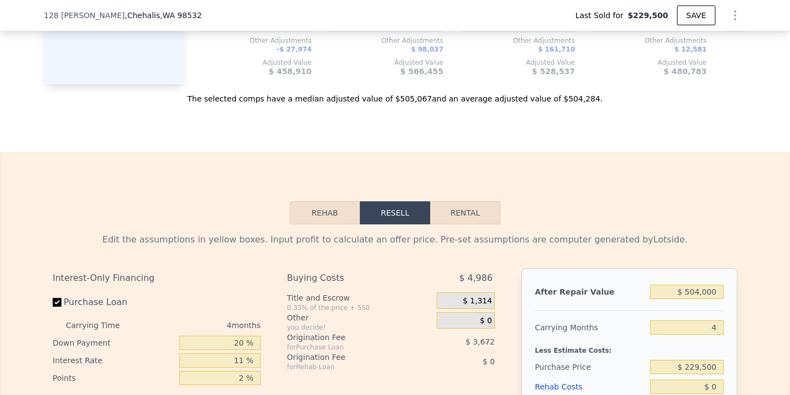
scroll to position [1442, 0]
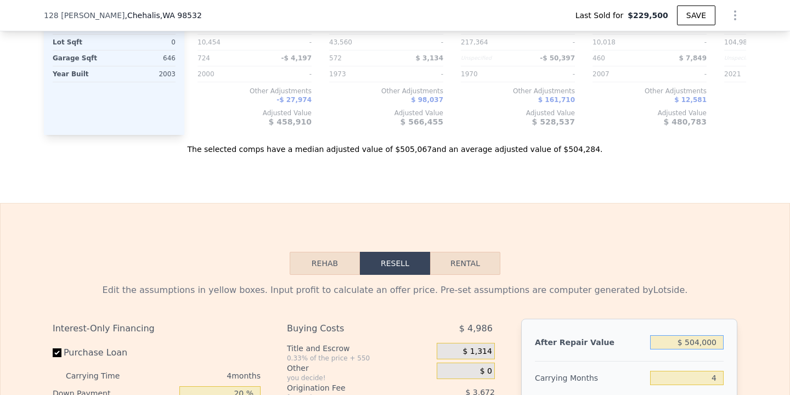
click at [700, 338] on input "$ 504,000" at bounding box center [687, 342] width 74 height 14
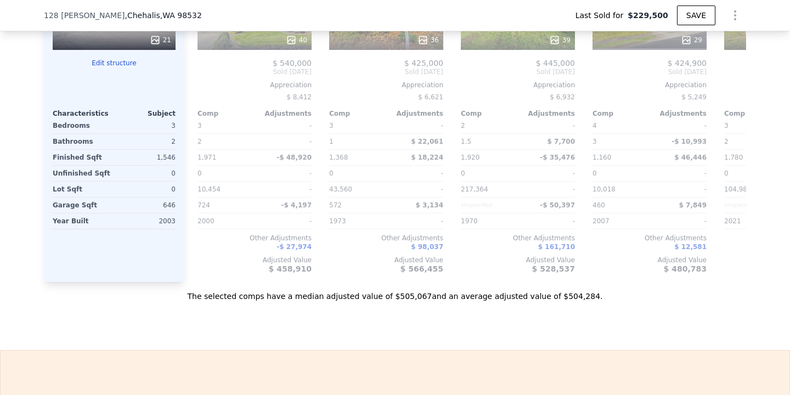
scroll to position [1283, 0]
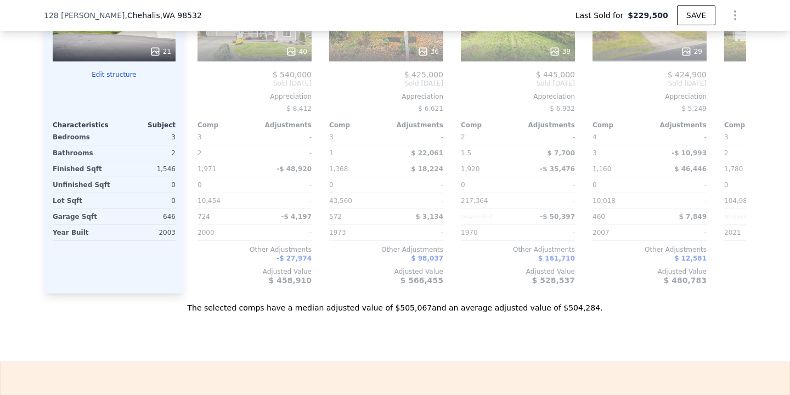
type input "$ 50,000"
type input "-$ 196,992"
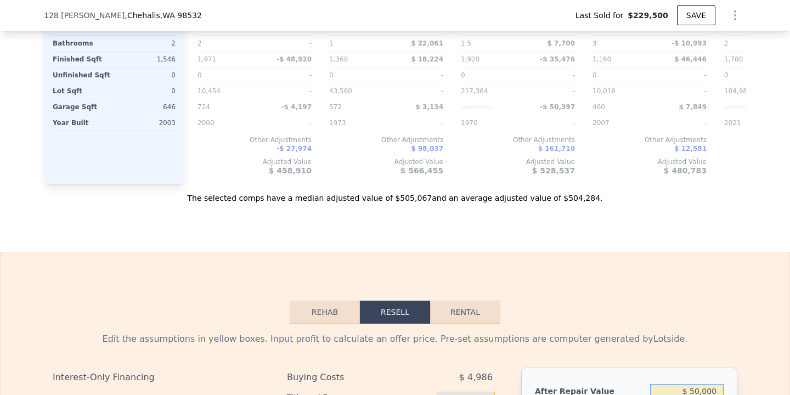
type input "$ 5,000"
type input "-$ 238,731"
type input "$ 000"
type input "-$ 243,368"
type input "$ 4,000"
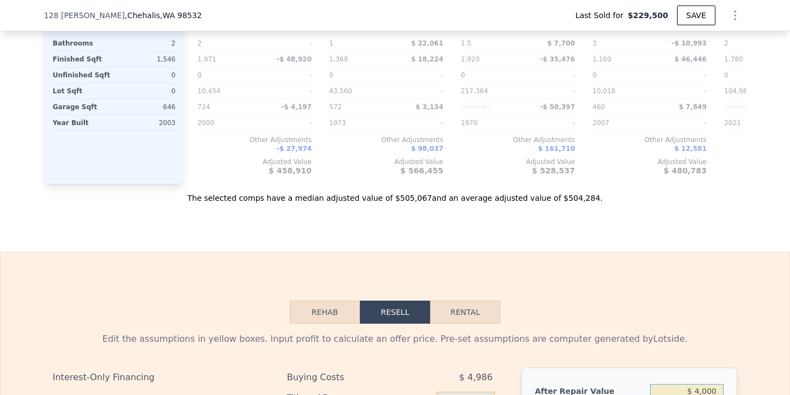
type input "-$ 239,657"
type input "$ 45,000"
type input "-$ 201,629"
type input "$ 4,000"
type input "-$ 239,657"
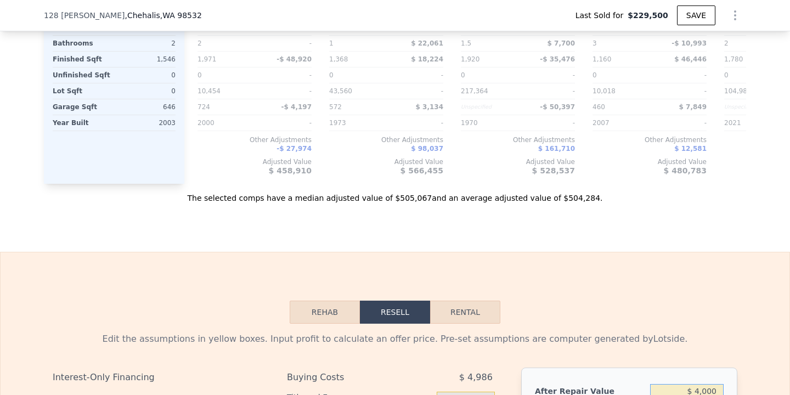
type input "$ 42,000"
type input "-$ 204,412"
type input "$ 425,000"
type input "$ 150,835"
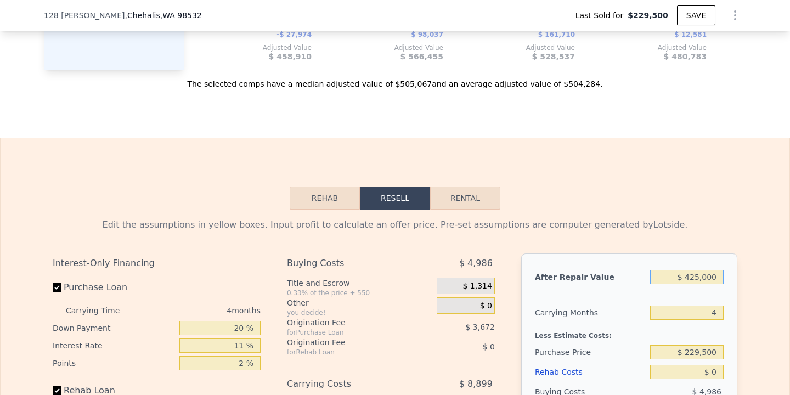
type input "$ 425,000"
click at [700, 350] on input "$ 229,500" at bounding box center [687, 352] width 74 height 14
type input "$ 300,500"
type input "$ 76,378"
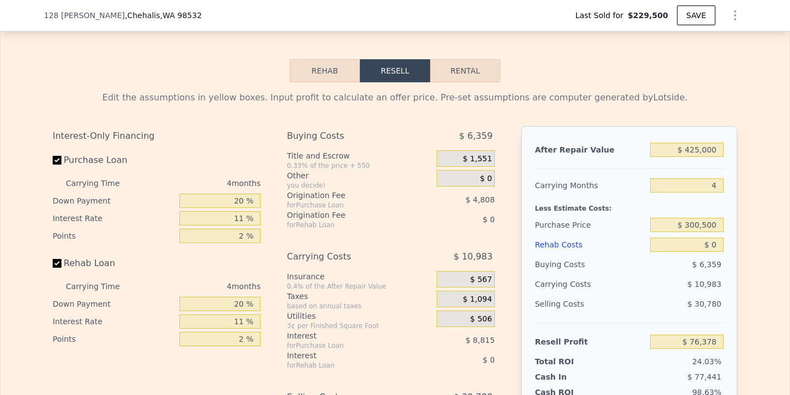
scroll to position [1642, 0]
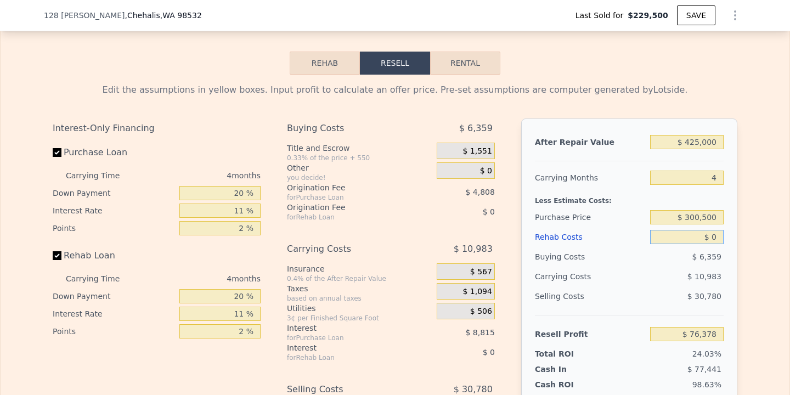
click at [719, 237] on input "$ 0" at bounding box center [687, 237] width 74 height 14
type input "$ 1"
type input "$ 76,377"
type input "$ 15"
type input "$ 76,363"
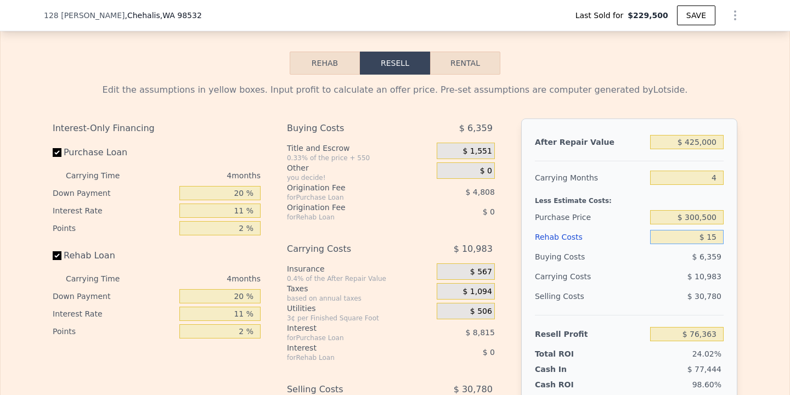
type input "$ 150"
type input "$ 76,222"
type input "$ 1,500"
type input "$ 74,810"
type input "$ 15,000"
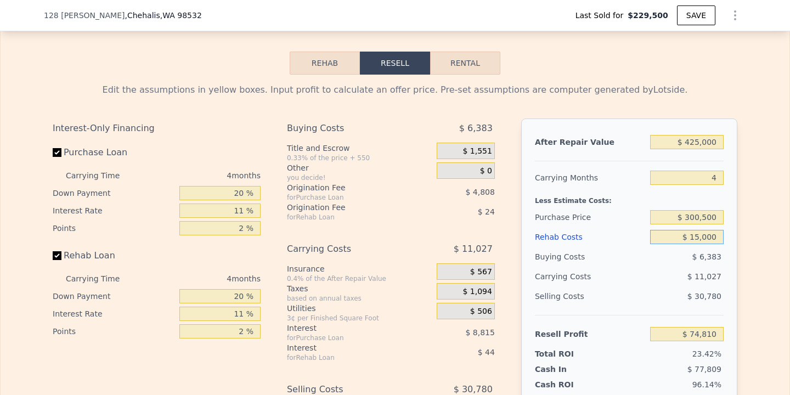
type input "$ 60,698"
type input "$ 15,000"
click at [753, 260] on div "Edit the assumptions in yellow boxes. Input profit to calculate an offer price.…" at bounding box center [395, 279] width 789 height 408
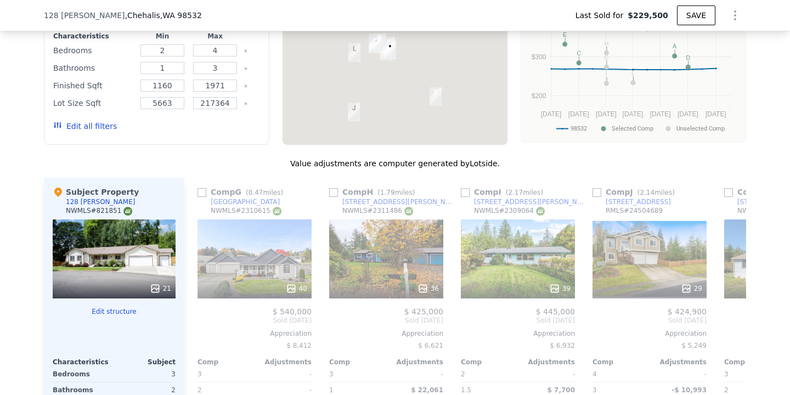
scroll to position [1018, 0]
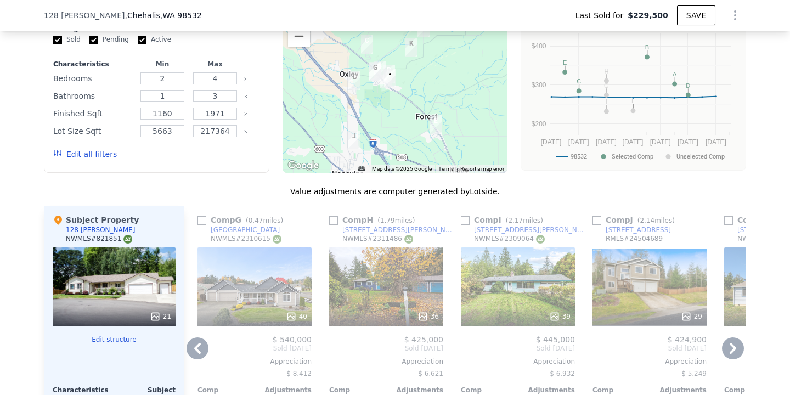
click at [200, 348] on icon at bounding box center [198, 348] width 22 height 22
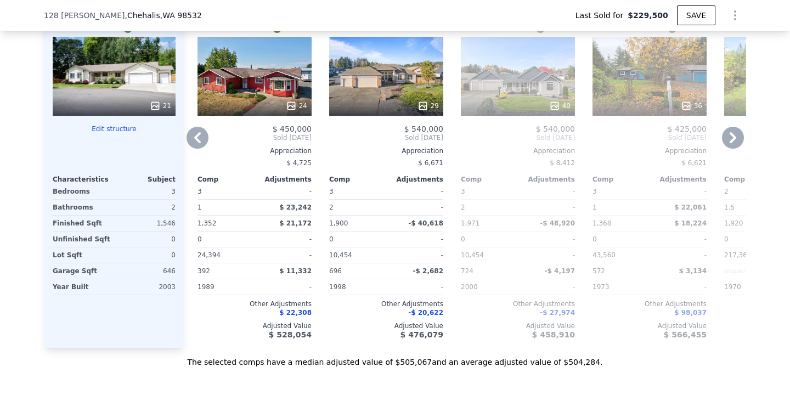
scroll to position [1241, 0]
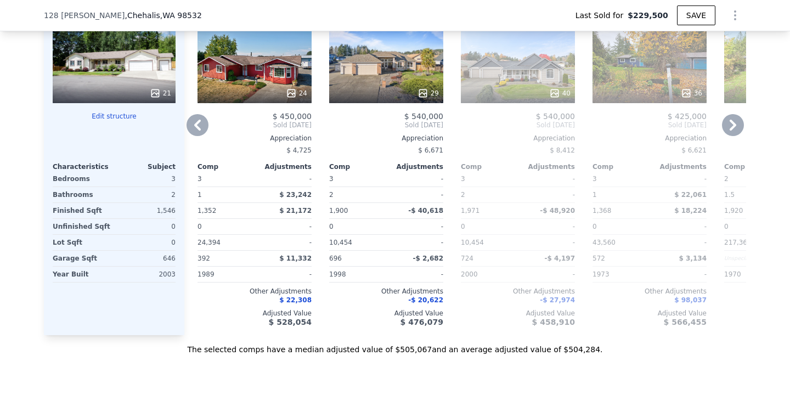
click at [734, 122] on icon at bounding box center [733, 125] width 7 height 11
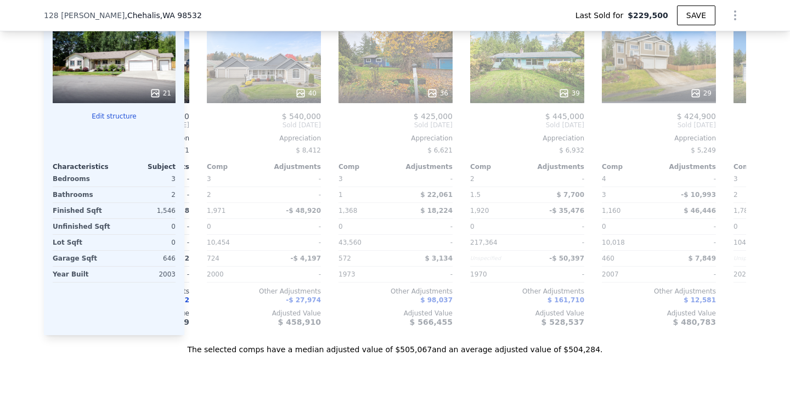
scroll to position [0, 790]
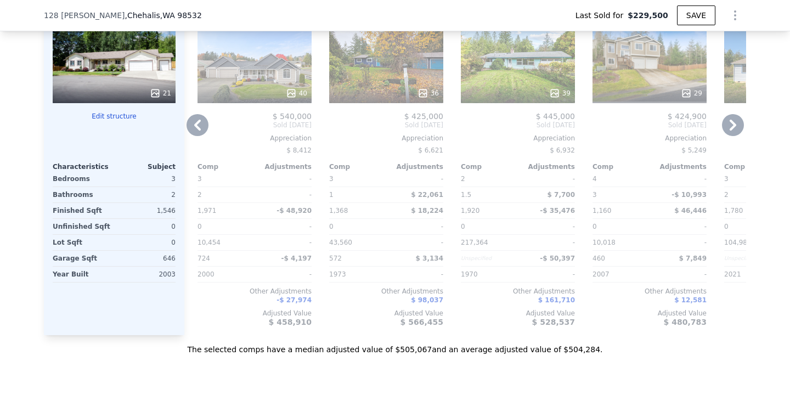
type input "$ 504,000"
type input "$ 0"
type input "$ 224,111"
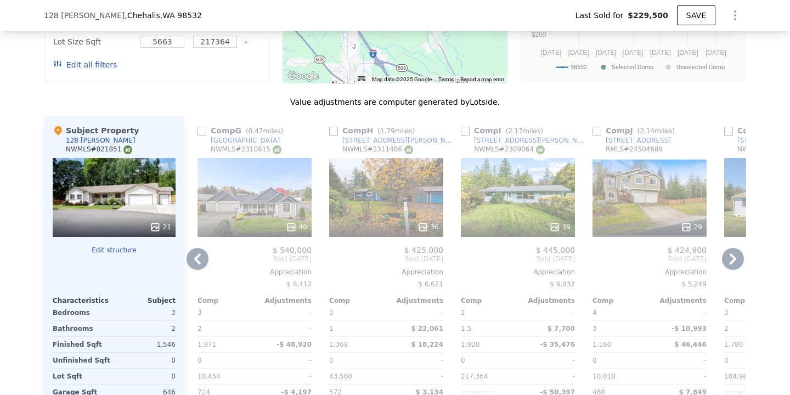
scroll to position [1106, 0]
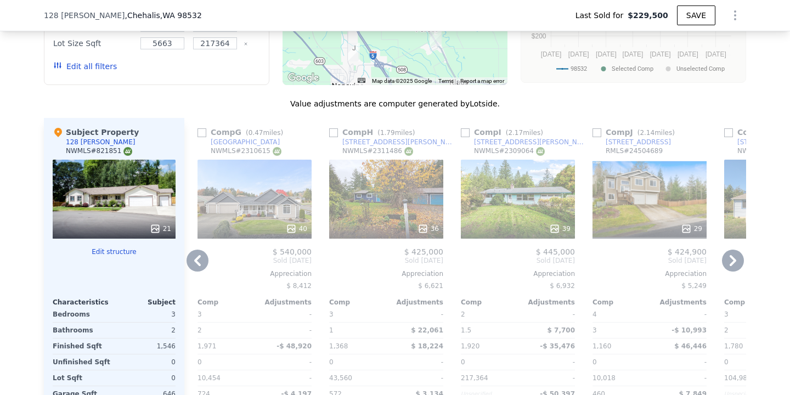
click at [193, 251] on icon at bounding box center [198, 261] width 22 height 22
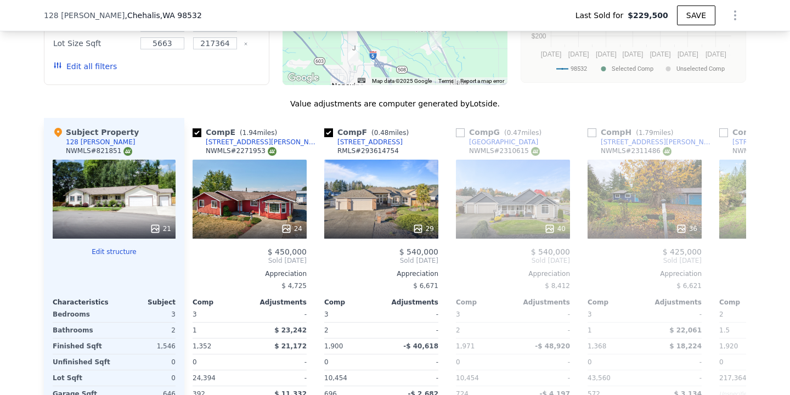
scroll to position [0, 527]
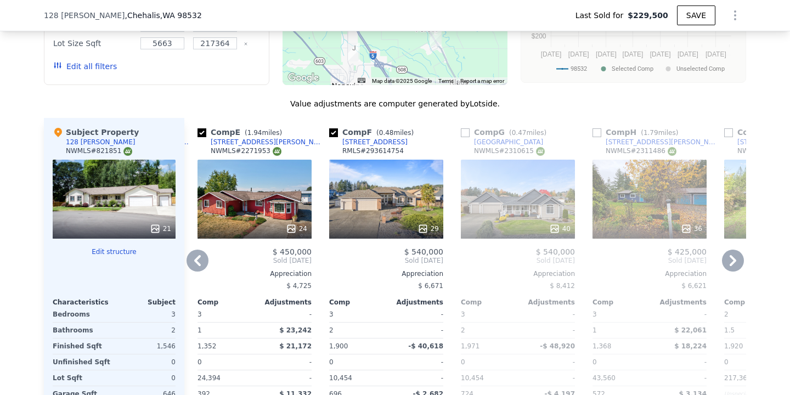
click at [208, 264] on div "$ 450,000 Sold [DATE] Appreciation $ 4,725 Comp Adjustments 3 - 1 $ 23,242 1,35…" at bounding box center [255, 354] width 114 height 215
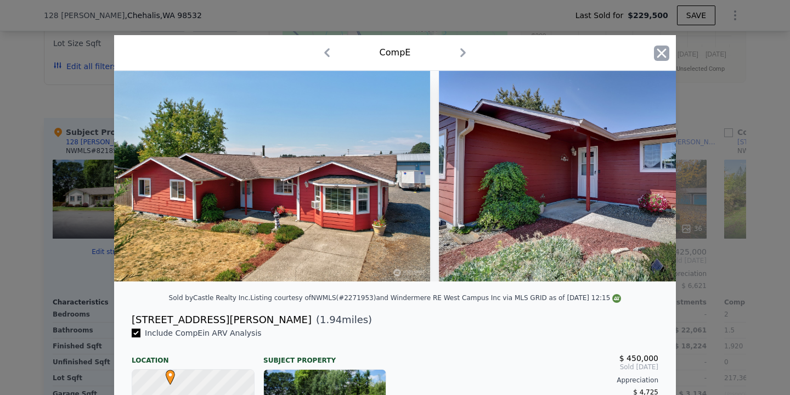
click at [660, 59] on icon "button" at bounding box center [661, 53] width 15 height 15
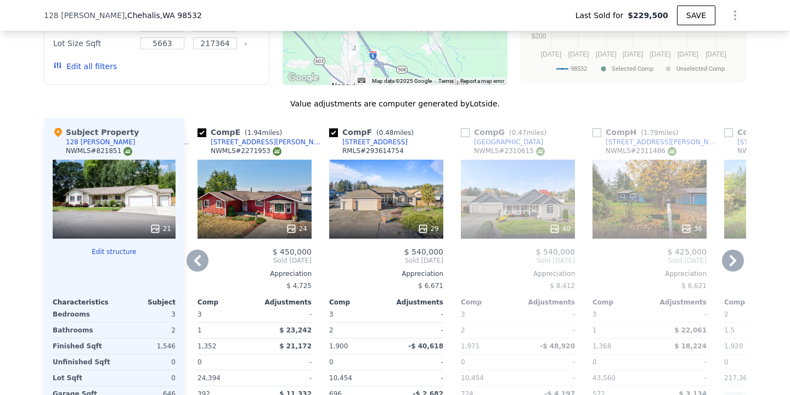
click at [210, 249] on div "$ 450,000" at bounding box center [255, 251] width 114 height 9
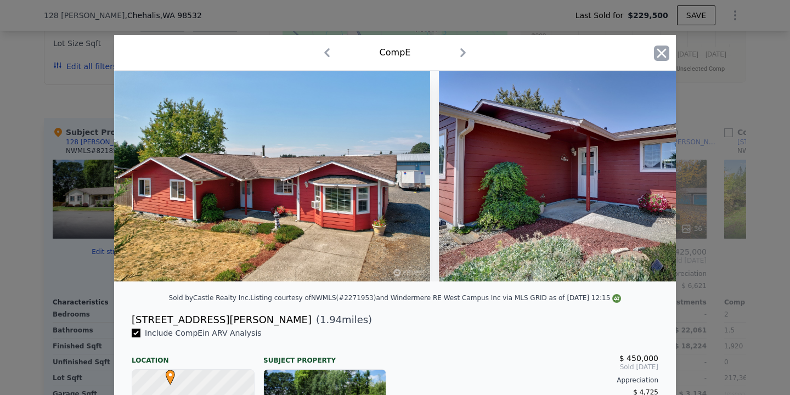
click at [660, 57] on icon "button" at bounding box center [661, 53] width 15 height 15
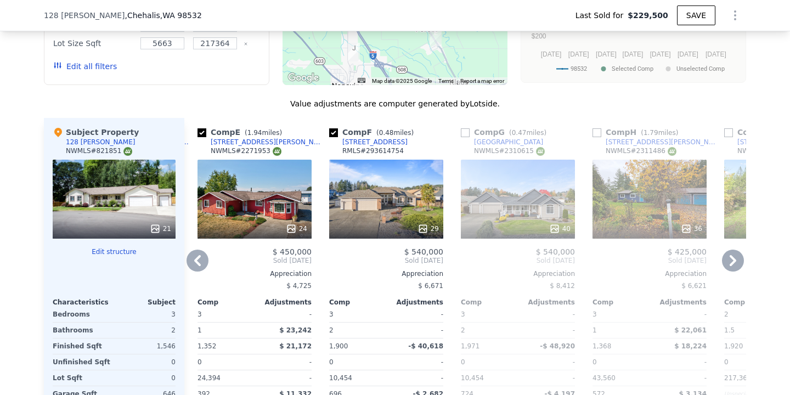
scroll to position [1218, 0]
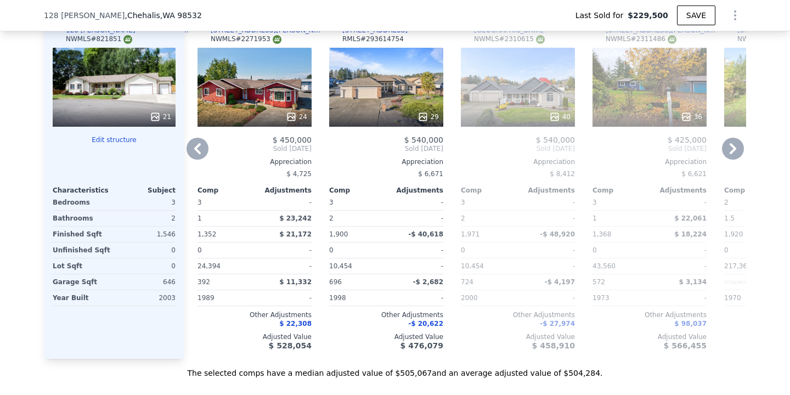
click at [198, 149] on icon at bounding box center [198, 149] width 22 height 22
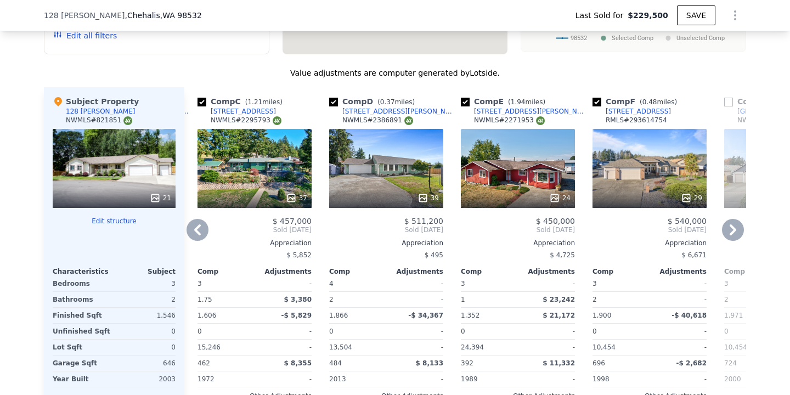
scroll to position [1130, 0]
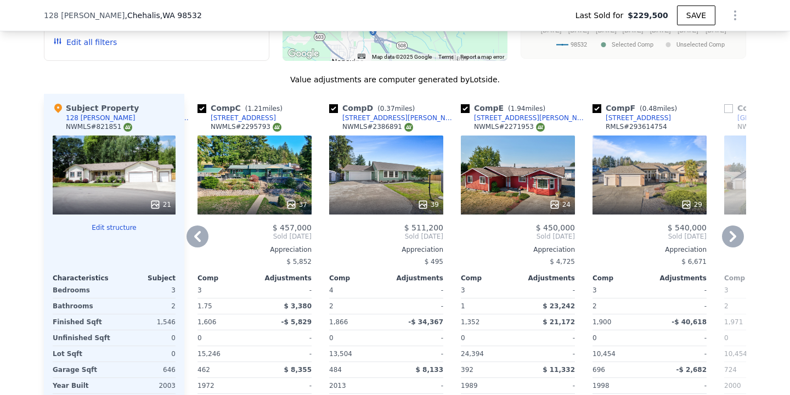
click at [209, 232] on span "Sold [DATE]" at bounding box center [255, 236] width 114 height 9
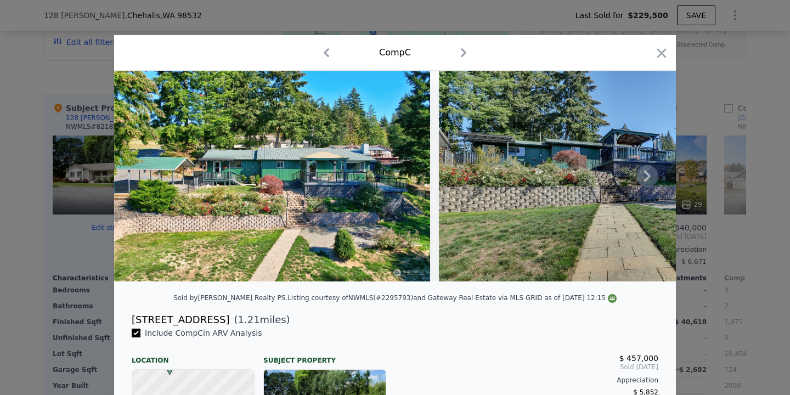
click at [235, 275] on img at bounding box center [272, 176] width 316 height 211
click at [645, 58] on div "Comp C" at bounding box center [395, 53] width 544 height 18
click at [657, 58] on icon "button" at bounding box center [661, 53] width 15 height 15
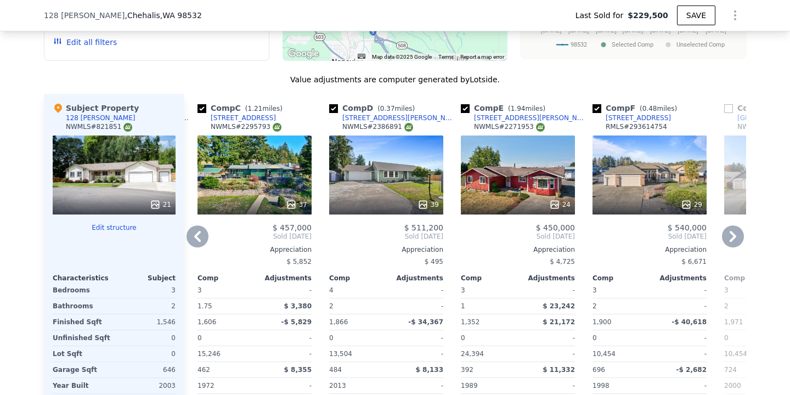
click at [201, 238] on icon at bounding box center [198, 237] width 22 height 22
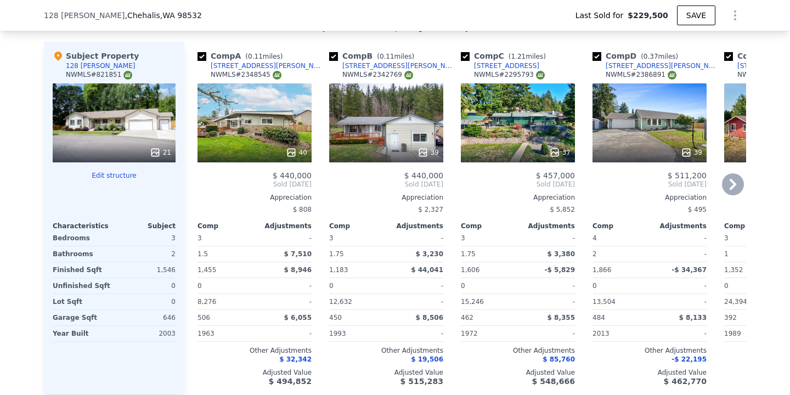
scroll to position [1190, 0]
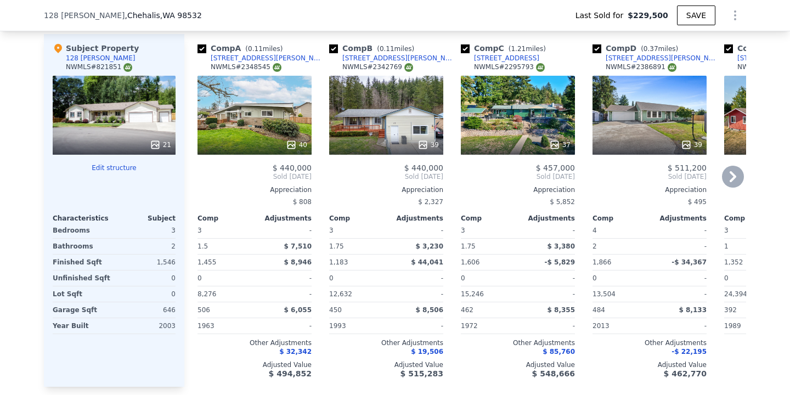
click at [726, 182] on icon at bounding box center [733, 177] width 22 height 22
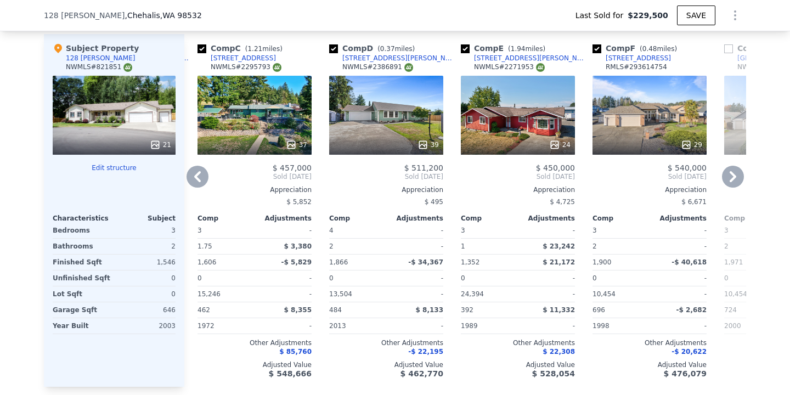
click at [735, 182] on icon at bounding box center [733, 177] width 22 height 22
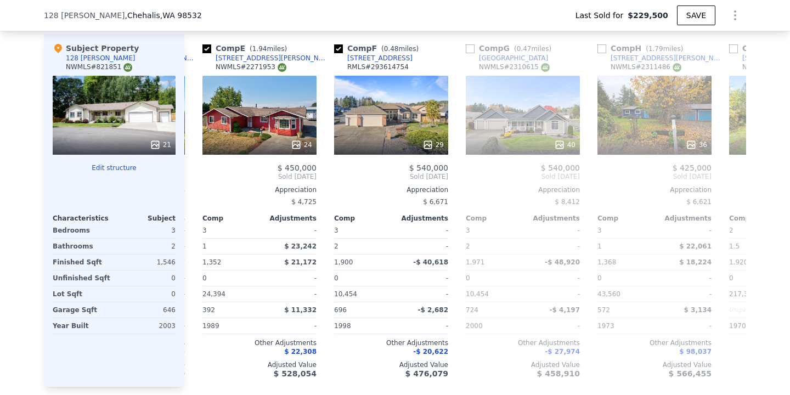
scroll to position [0, 527]
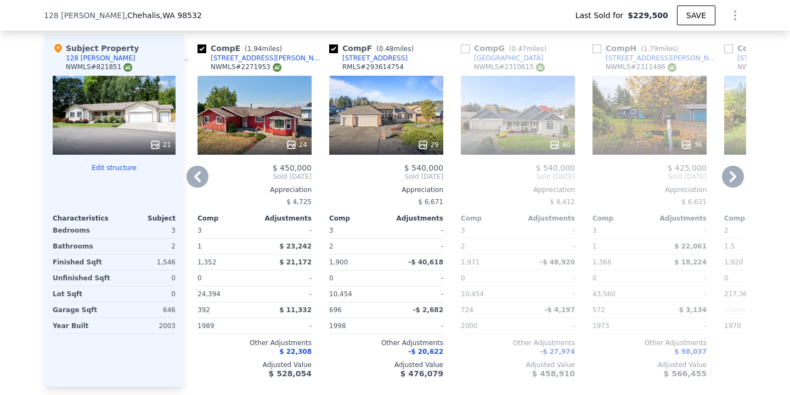
click at [716, 180] on div "Comp A ( 0.11 miles) [STREET_ADDRESS][PERSON_NAME] # 2348545 40 $ 440,000 Sold …" at bounding box center [465, 210] width 562 height 353
click at [732, 175] on icon at bounding box center [733, 177] width 22 height 22
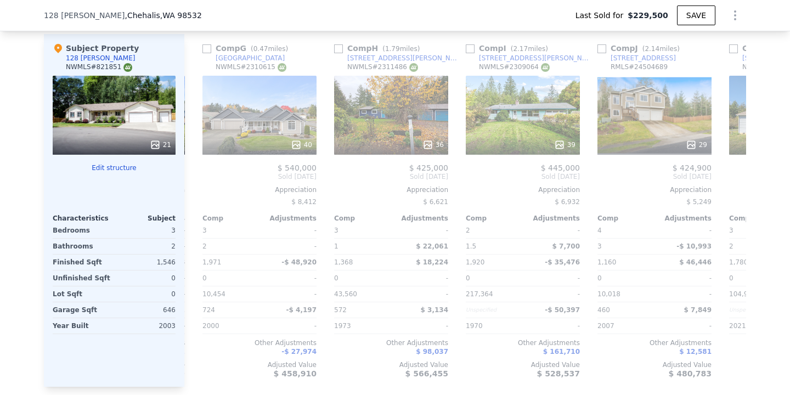
scroll to position [0, 790]
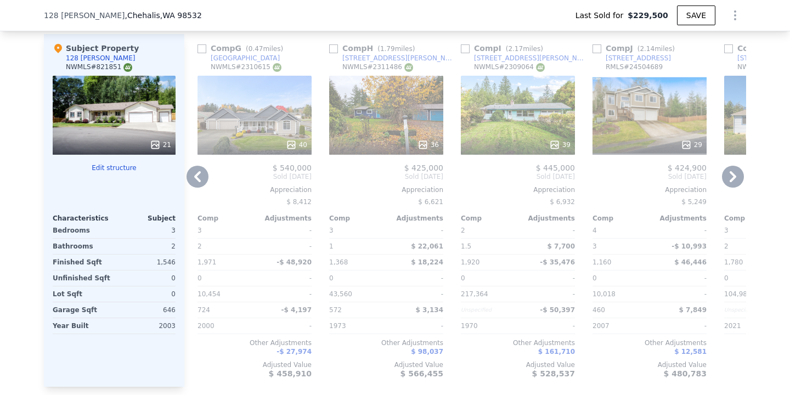
click at [230, 126] on div "40" at bounding box center [255, 115] width 114 height 79
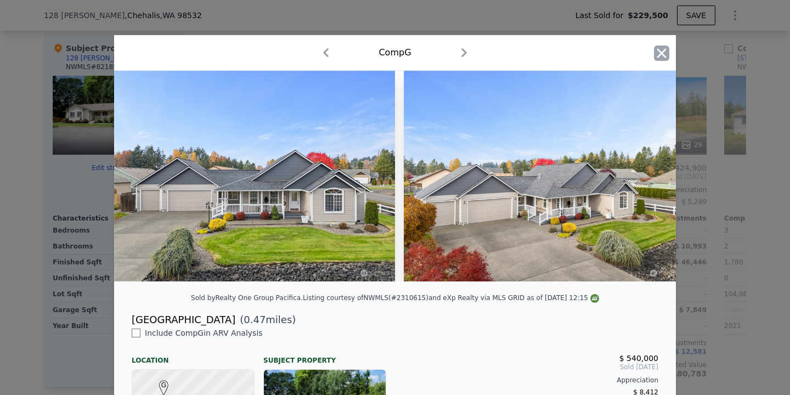
click at [660, 53] on icon "button" at bounding box center [661, 53] width 15 height 15
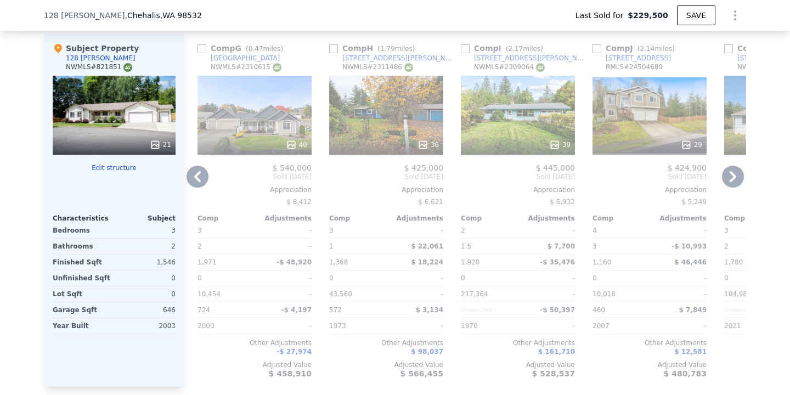
click at [733, 173] on icon at bounding box center [733, 176] width 7 height 11
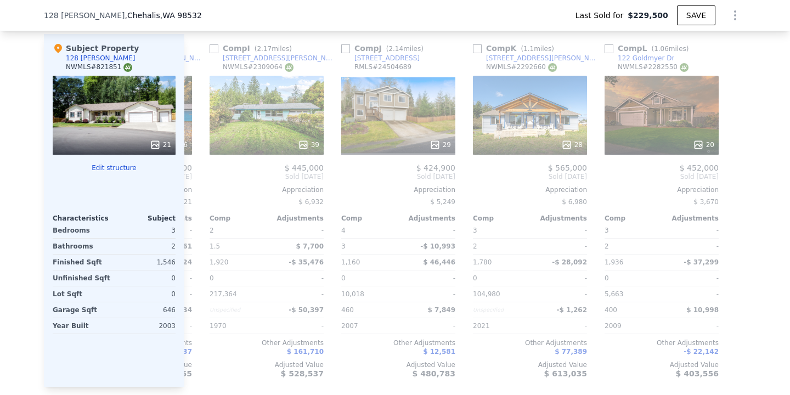
scroll to position [0, 1045]
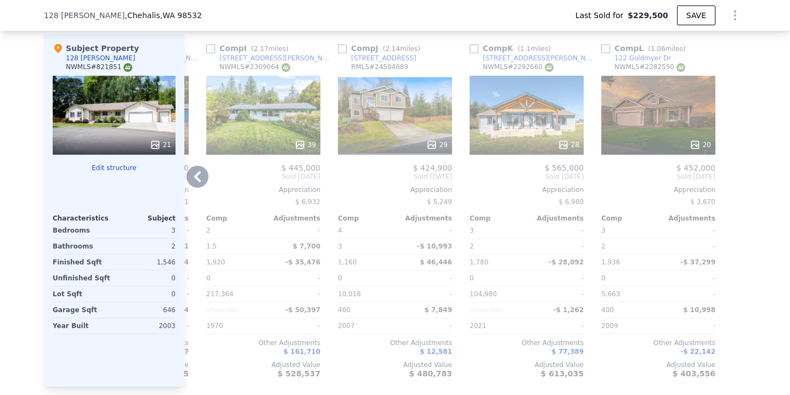
click at [198, 176] on icon at bounding box center [198, 177] width 22 height 22
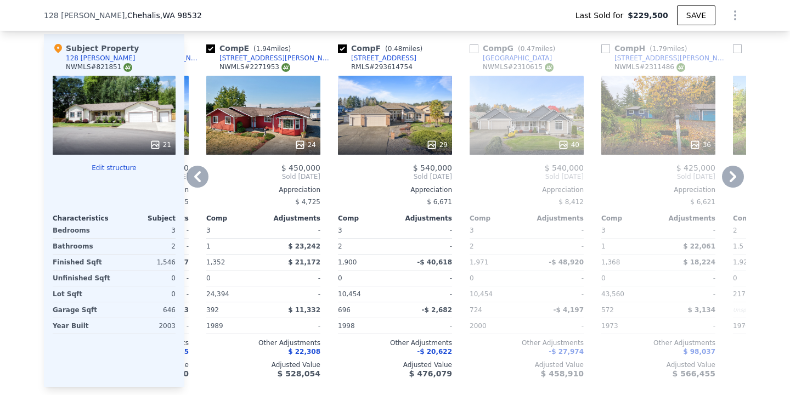
click at [198, 176] on icon at bounding box center [198, 177] width 22 height 22
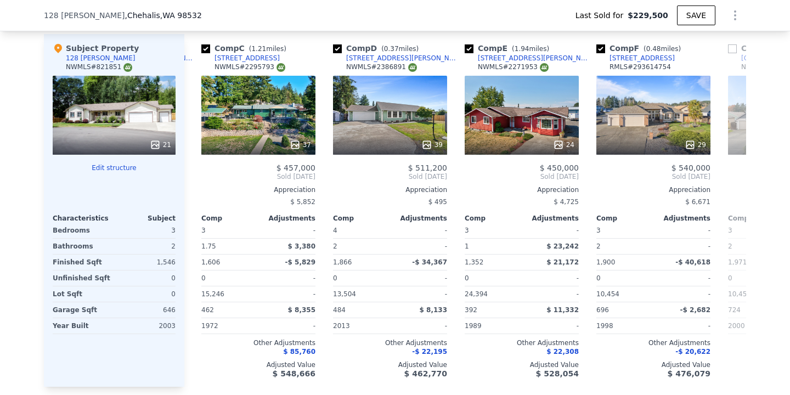
scroll to position [0, 255]
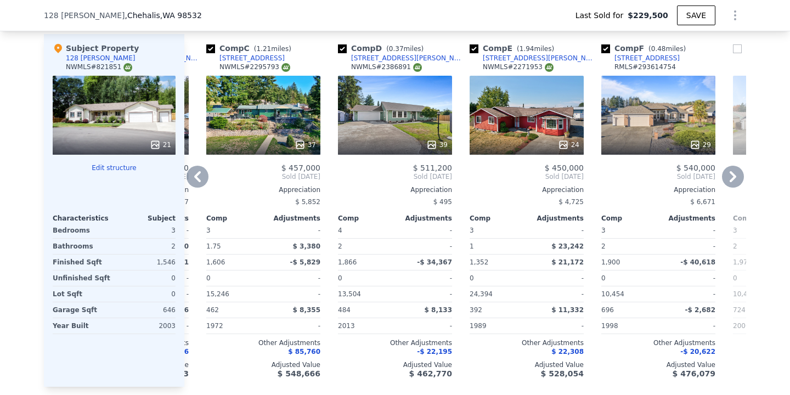
click at [196, 178] on icon at bounding box center [197, 176] width 7 height 11
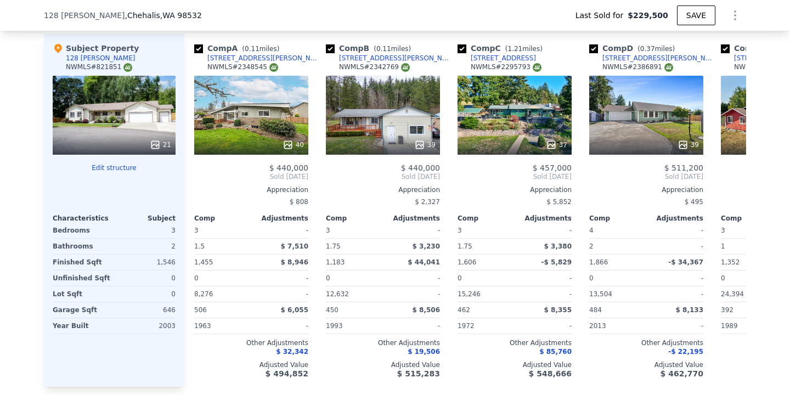
scroll to position [0, 0]
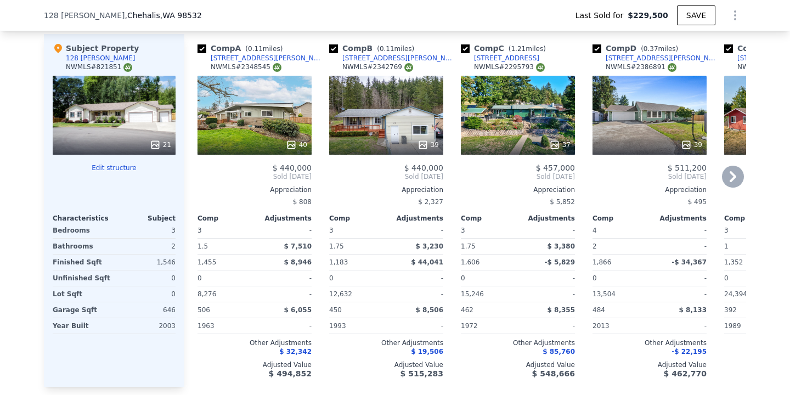
click at [729, 178] on icon at bounding box center [733, 177] width 22 height 22
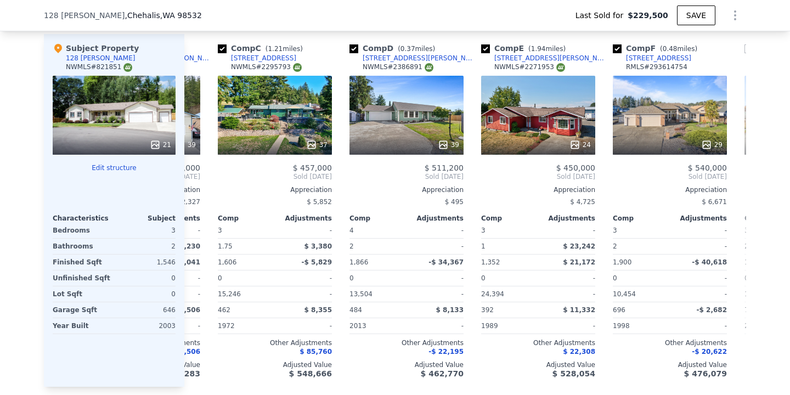
scroll to position [0, 263]
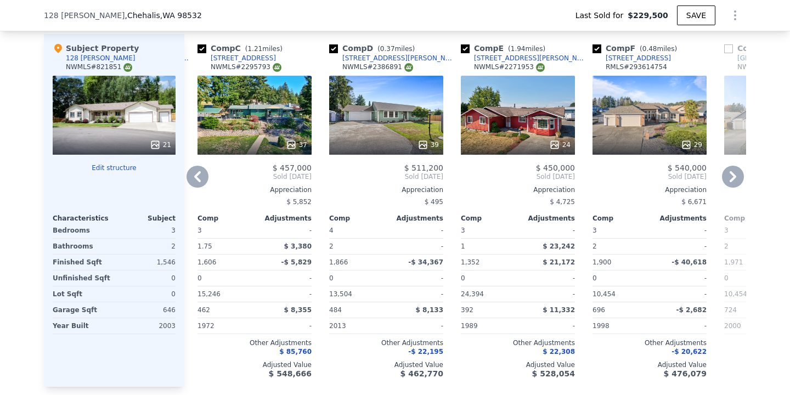
click at [199, 172] on icon at bounding box center [197, 176] width 7 height 11
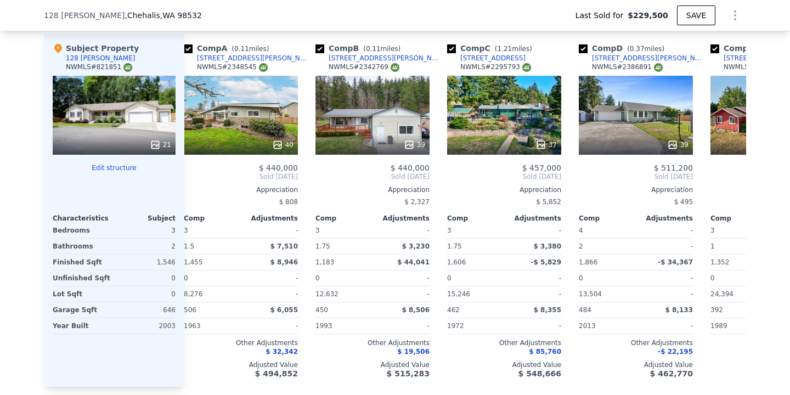
scroll to position [0, 0]
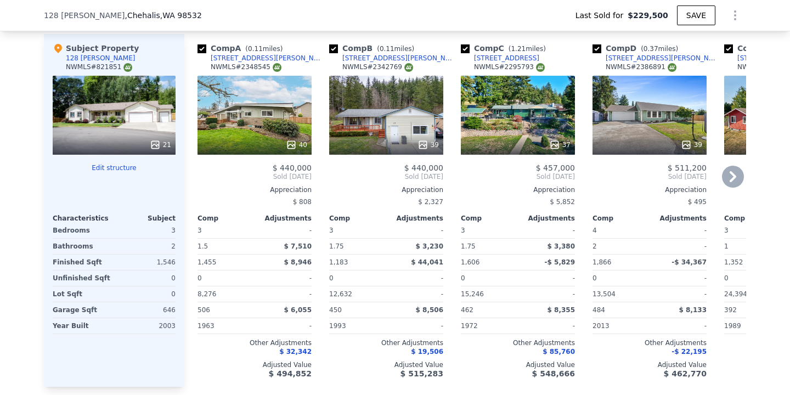
click at [741, 164] on div "$ 450,000" at bounding box center [781, 168] width 114 height 9
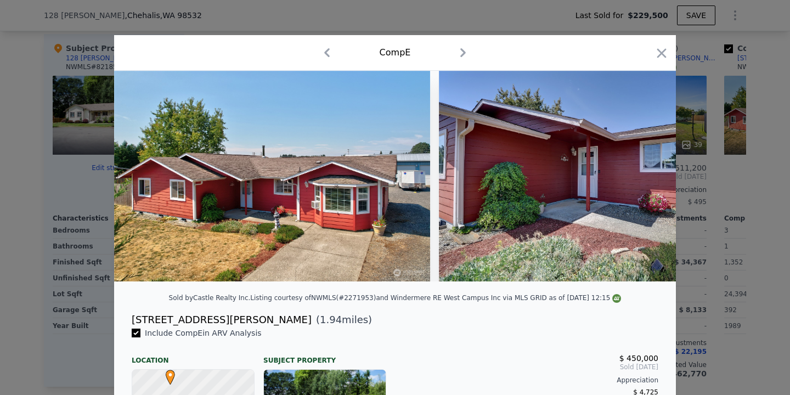
click at [739, 174] on div at bounding box center [395, 197] width 790 height 395
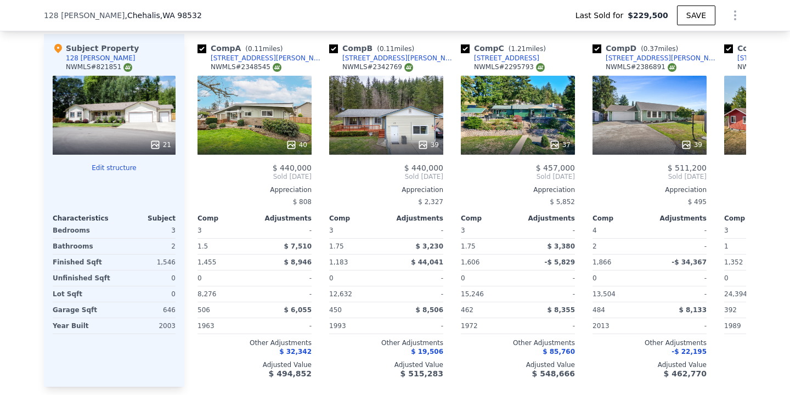
click at [739, 174] on icon at bounding box center [733, 177] width 22 height 22
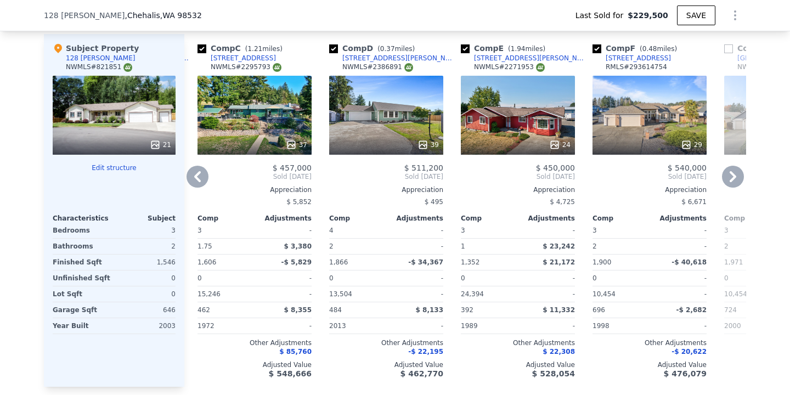
click at [735, 178] on icon at bounding box center [733, 177] width 22 height 22
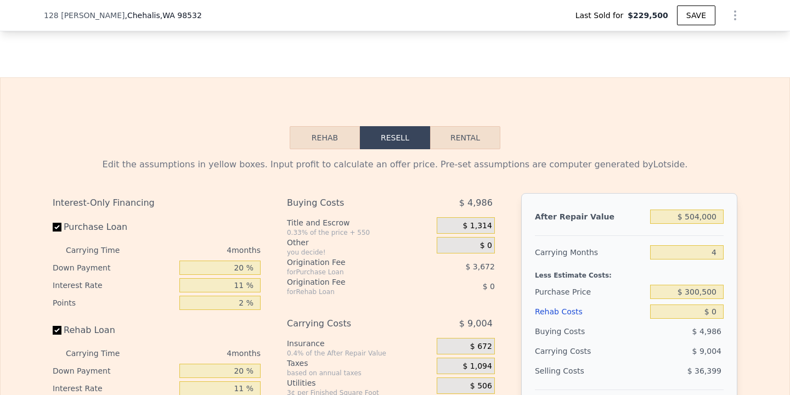
scroll to position [1569, 0]
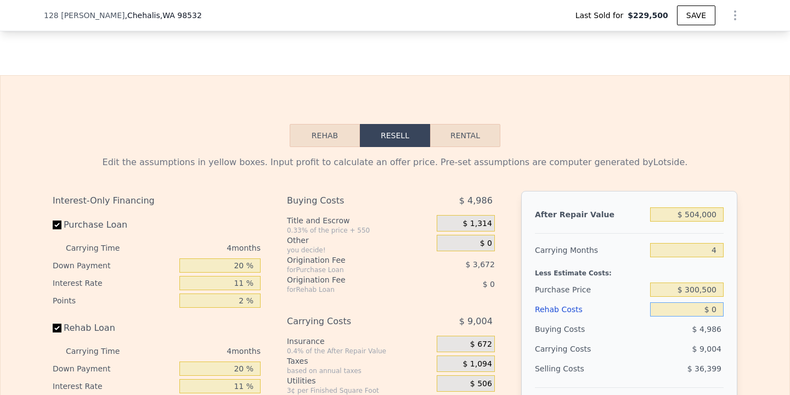
click at [715, 306] on input "$ 0" at bounding box center [687, 309] width 74 height 14
type input "$ 2"
type input "$ 224,109"
type input "$ 25"
type input "$ 224,086"
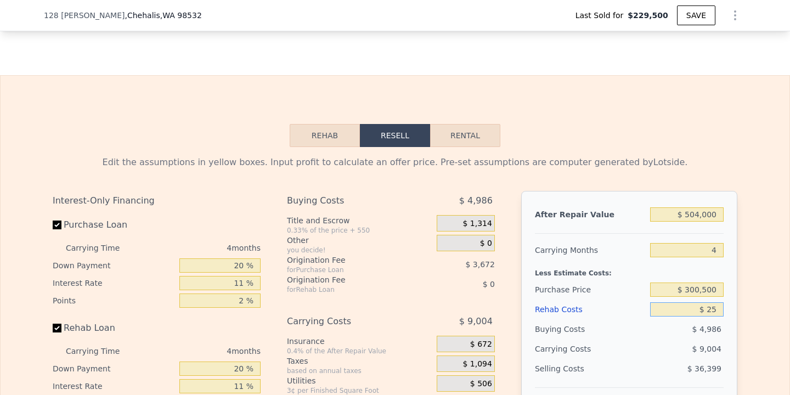
type input "$ 250"
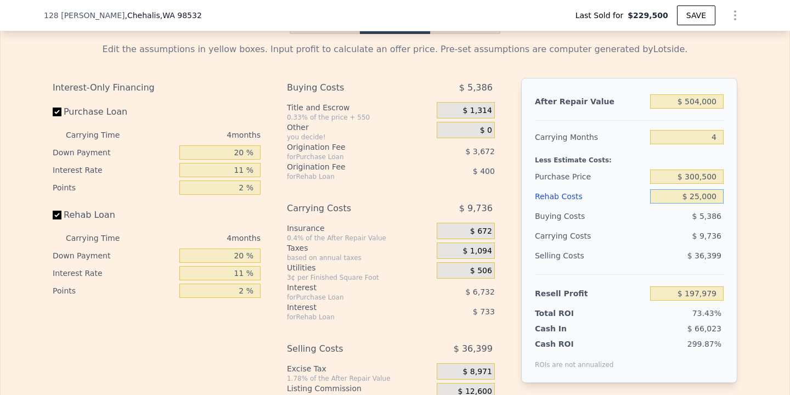
scroll to position [1690, 0]
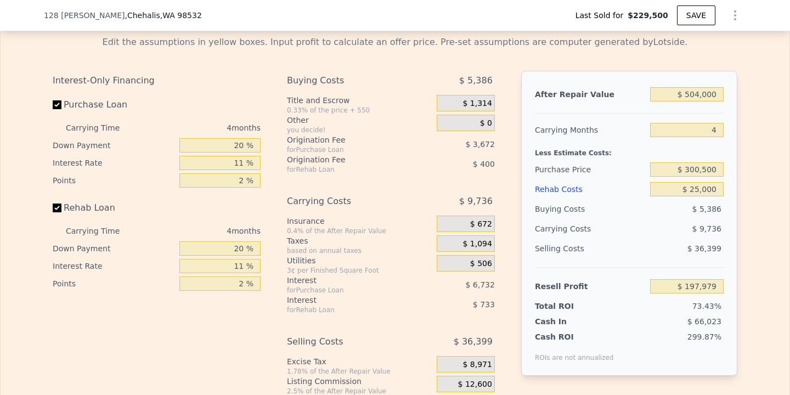
click at [778, 318] on div "Edit the assumptions in yellow boxes. Input profit to calculate an offer price.…" at bounding box center [395, 231] width 789 height 408
click at [667, 260] on div "Selling Costs $ 36,399" at bounding box center [629, 253] width 189 height 29
click at [702, 164] on input "$ 300,500" at bounding box center [687, 169] width 74 height 14
click at [781, 281] on div "Edit the assumptions in yellow boxes. Input profit to calculate an offer price.…" at bounding box center [395, 231] width 789 height 408
click at [698, 165] on input "$ 300,000" at bounding box center [687, 169] width 74 height 14
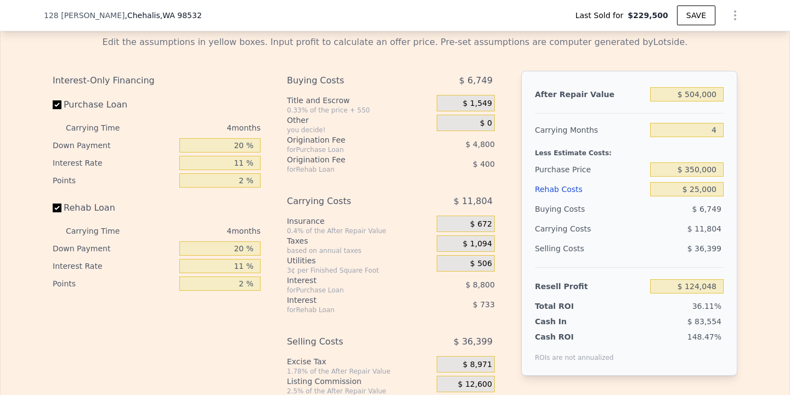
click at [758, 235] on div "Edit the assumptions in yellow boxes. Input profit to calculate an offer price.…" at bounding box center [395, 231] width 789 height 408
click at [700, 94] on input "$ 504,000" at bounding box center [687, 94] width 74 height 14
click at [727, 181] on div "After Repair Value $ 450,000 Carrying Months 4 Less Estimate Costs: Purchase Pr…" at bounding box center [629, 223] width 216 height 305
click at [700, 169] on input "$ 350,000" at bounding box center [687, 169] width 74 height 14
click at [763, 202] on div "Edit the assumptions in yellow boxes. Input profit to calculate an offer price.…" at bounding box center [395, 231] width 789 height 408
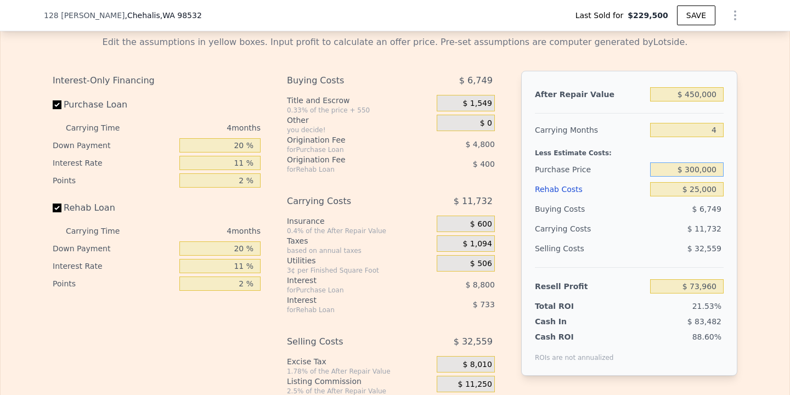
click at [697, 169] on input "$ 300,000" at bounding box center [687, 169] width 74 height 14
click at [763, 233] on div "Edit the assumptions in yellow boxes. Input profit to calculate an offer price.…" at bounding box center [395, 231] width 789 height 408
click at [694, 170] on input "$ 325,000" at bounding box center [687, 169] width 74 height 14
click at [699, 171] on input "$ 325,000" at bounding box center [687, 169] width 74 height 14
click at [778, 251] on div "Edit the assumptions in yellow boxes. Input profit to calculate an offer price.…" at bounding box center [395, 231] width 789 height 408
